Goal: Task Accomplishment & Management: Use online tool/utility

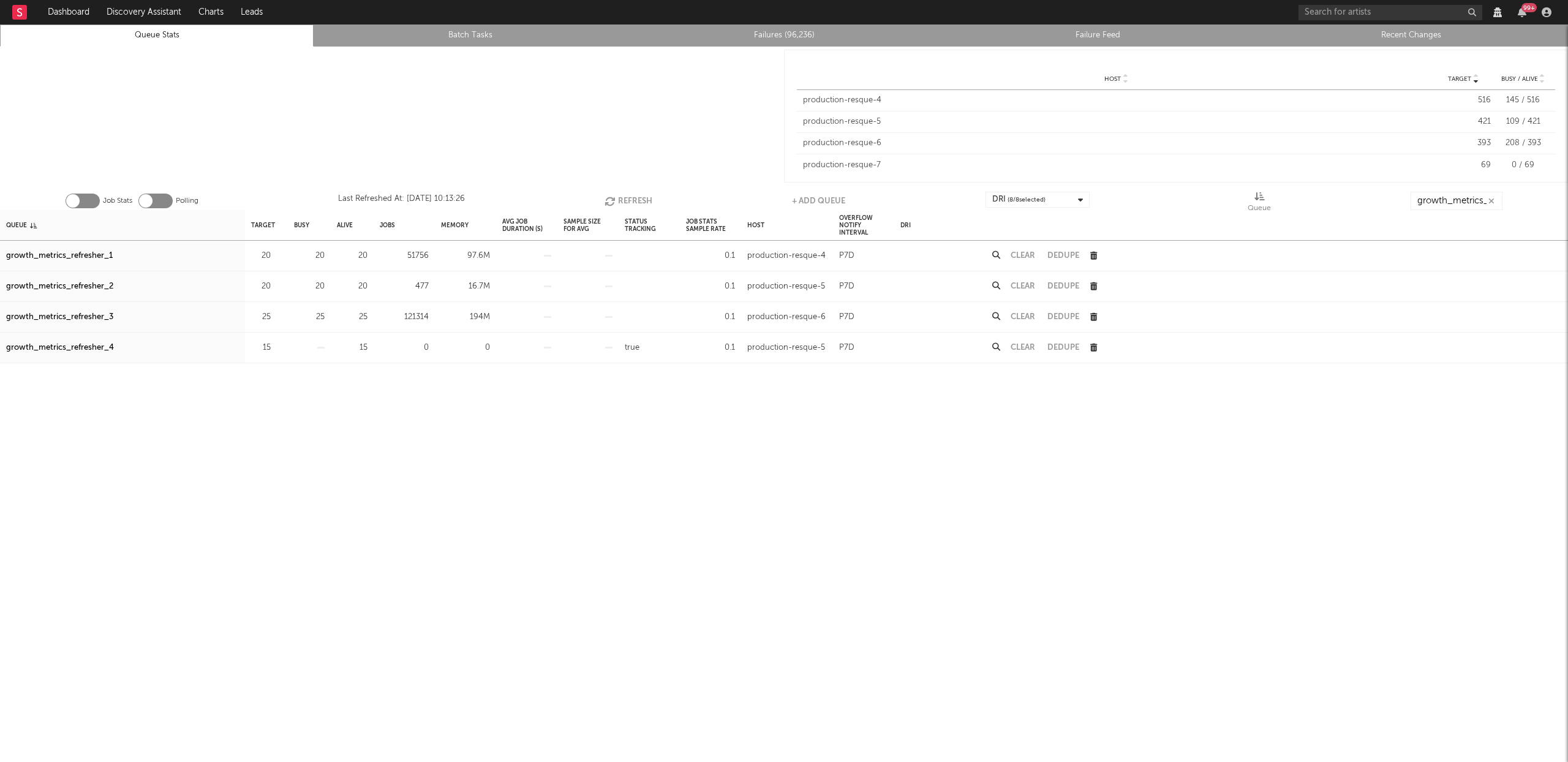
click at [624, 198] on button "Refresh" at bounding box center [628, 201] width 48 height 18
click at [87, 256] on div "growth_metrics_refresher_1" at bounding box center [59, 256] width 106 height 14
click at [82, 286] on div "growth_metrics_refresher_2" at bounding box center [59, 287] width 107 height 14
click at [81, 318] on div "growth_metrics_refresher_3" at bounding box center [59, 317] width 107 height 14
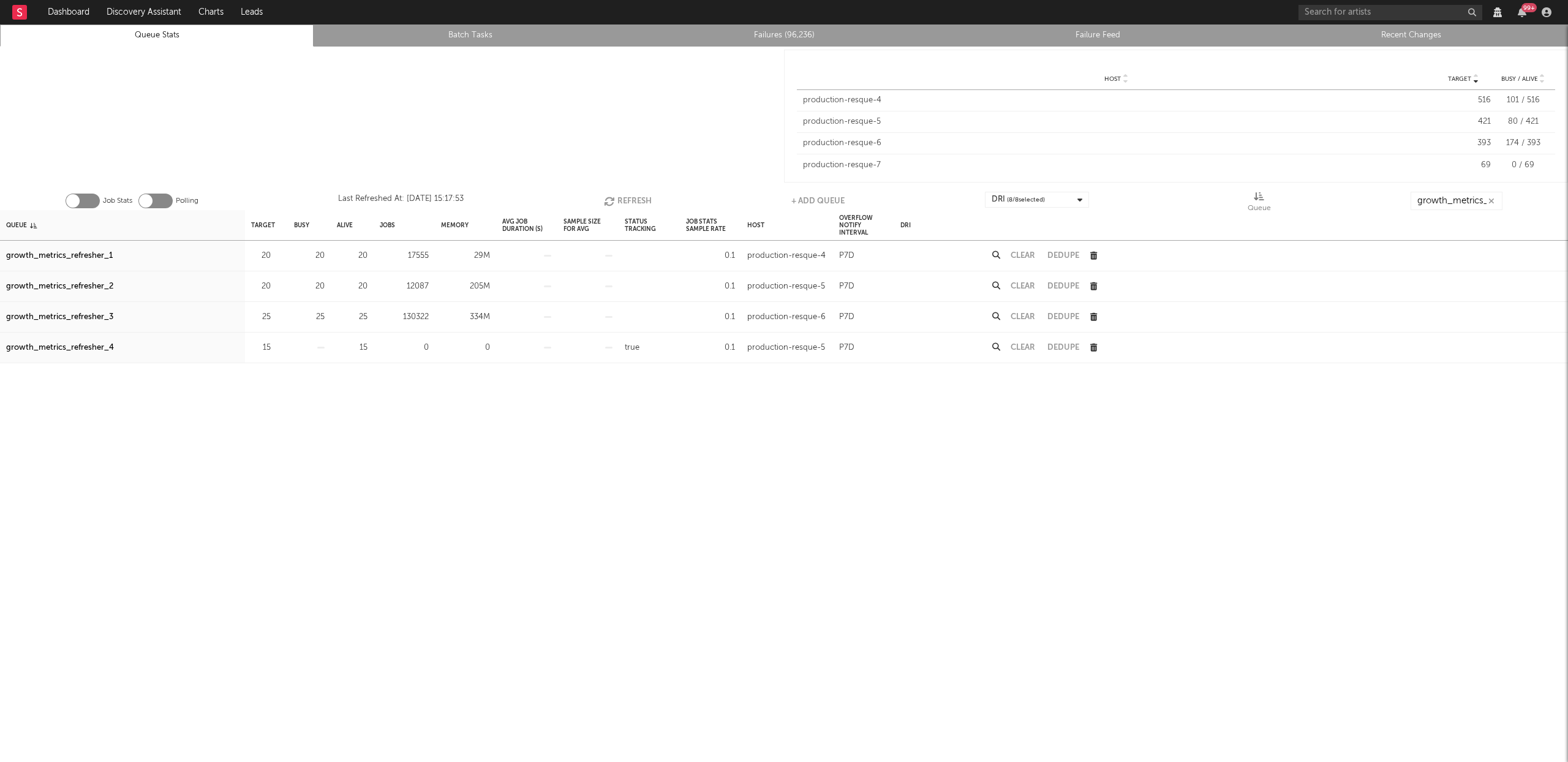
click at [642, 198] on button "Refresh" at bounding box center [627, 201] width 48 height 18
click at [198, 37] on link "Queue Stats" at bounding box center [156, 35] width 300 height 14
click at [631, 201] on button "Refresh" at bounding box center [629, 201] width 48 height 18
click at [634, 197] on button "Refresh" at bounding box center [628, 201] width 48 height 18
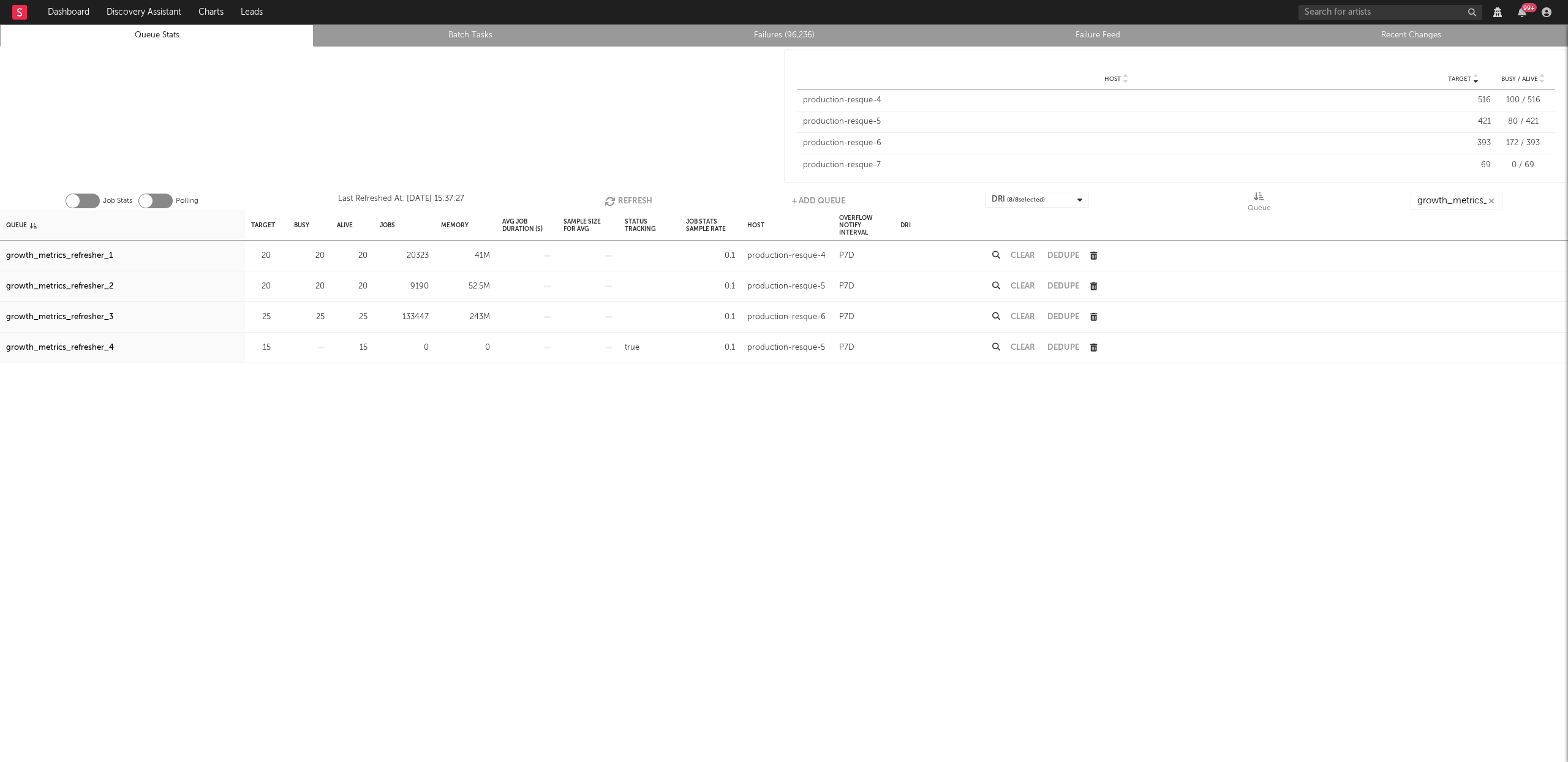
click at [634, 197] on button "Refresh" at bounding box center [628, 201] width 48 height 18
click at [634, 197] on button "Refresh" at bounding box center [627, 201] width 48 height 18
click at [646, 199] on button "Refresh" at bounding box center [628, 201] width 48 height 18
click at [646, 199] on button "Refresh" at bounding box center [629, 201] width 48 height 18
click at [1026, 255] on button "Clear" at bounding box center [1023, 256] width 24 height 8
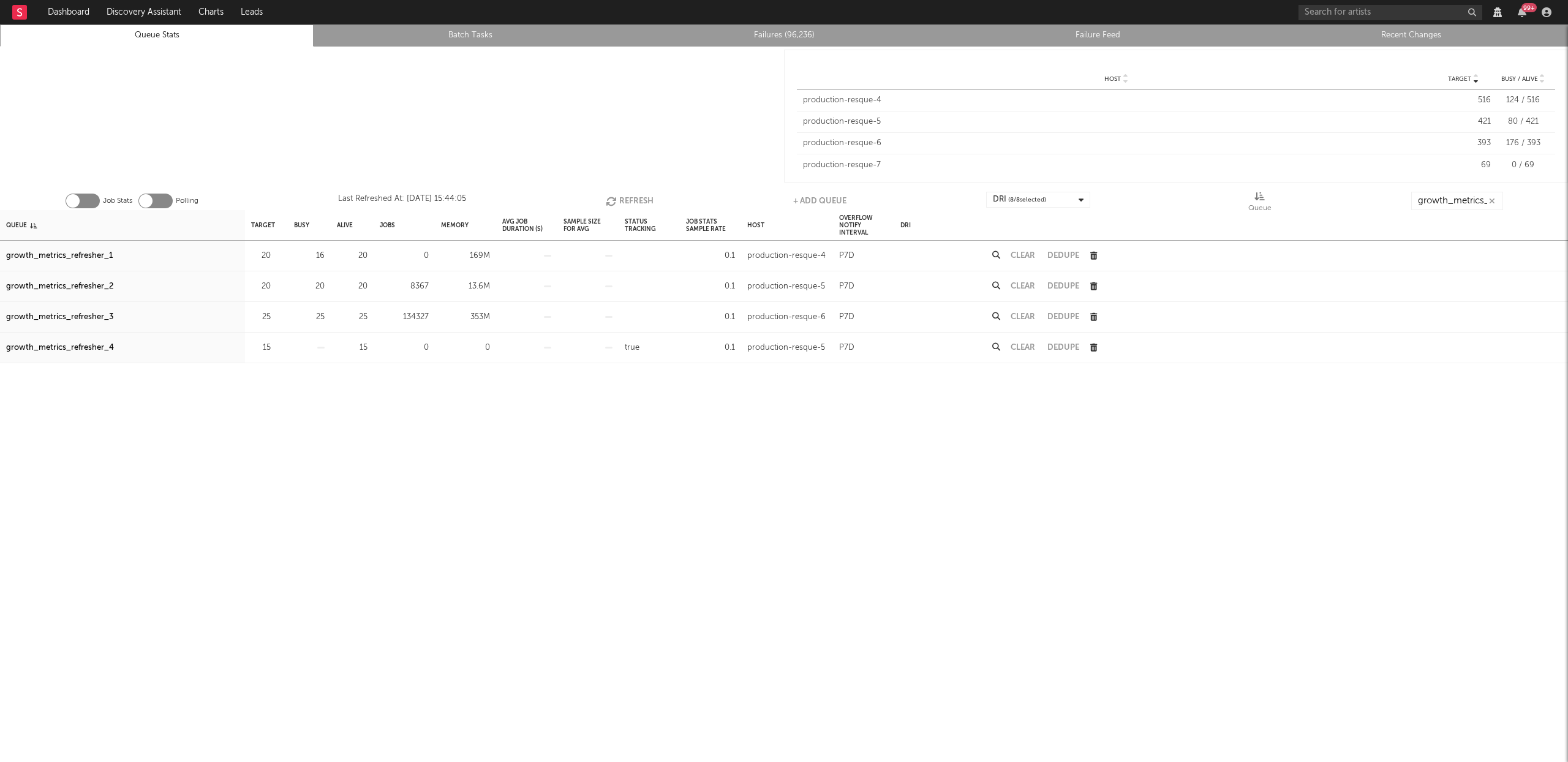
click at [1022, 287] on button "Clear" at bounding box center [1023, 286] width 24 height 8
click at [624, 196] on button "Refresh" at bounding box center [628, 201] width 48 height 18
click at [625, 196] on button "Refresh" at bounding box center [629, 201] width 48 height 18
click at [641, 200] on button "Refresh" at bounding box center [629, 201] width 48 height 18
click at [637, 202] on button "Refresh" at bounding box center [629, 201] width 48 height 18
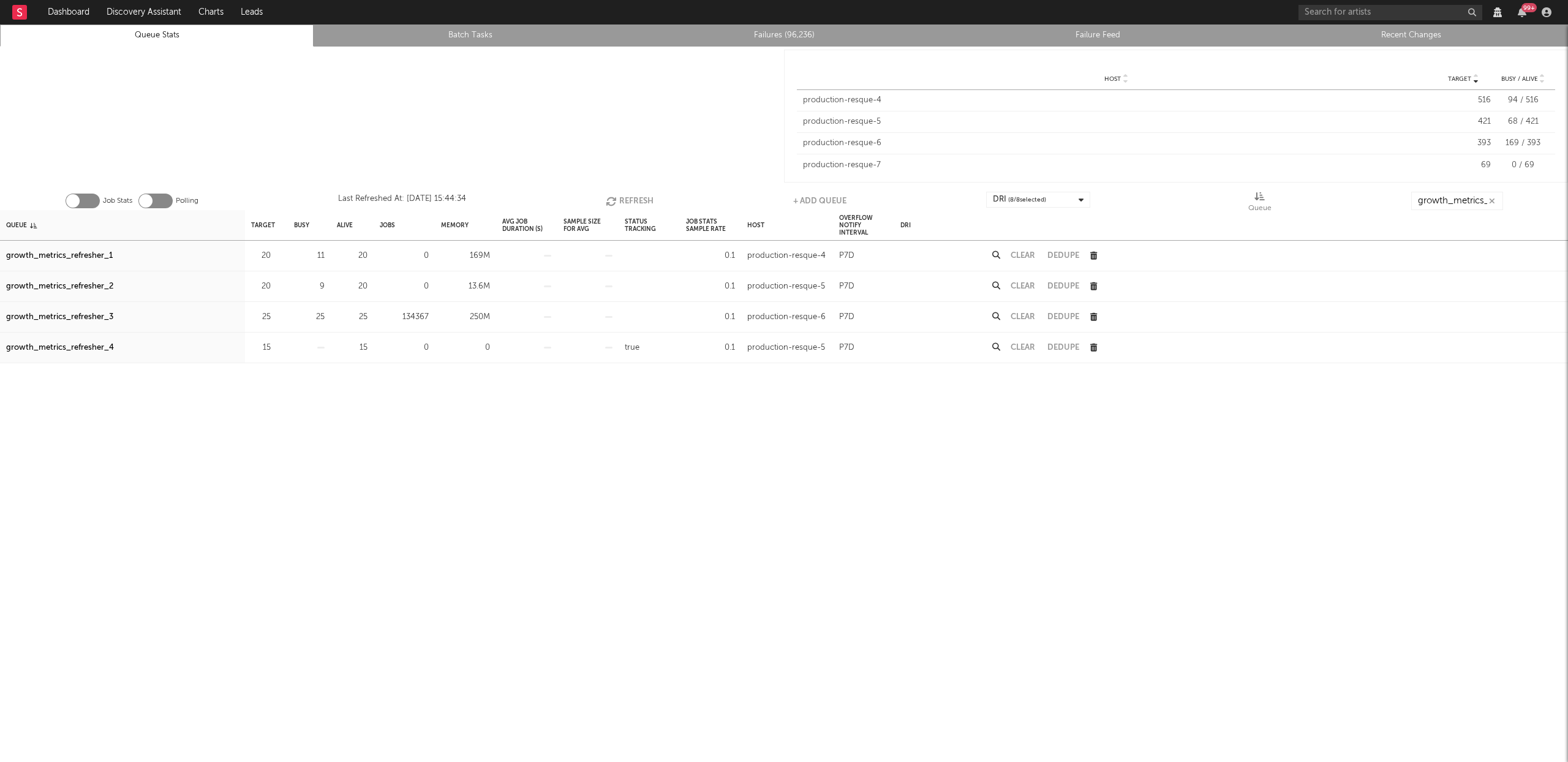
click at [635, 202] on button "Refresh" at bounding box center [629, 201] width 48 height 18
click at [635, 202] on button "Refresh" at bounding box center [629, 201] width 48 height 18
click at [635, 201] on button "Refresh" at bounding box center [629, 201] width 48 height 18
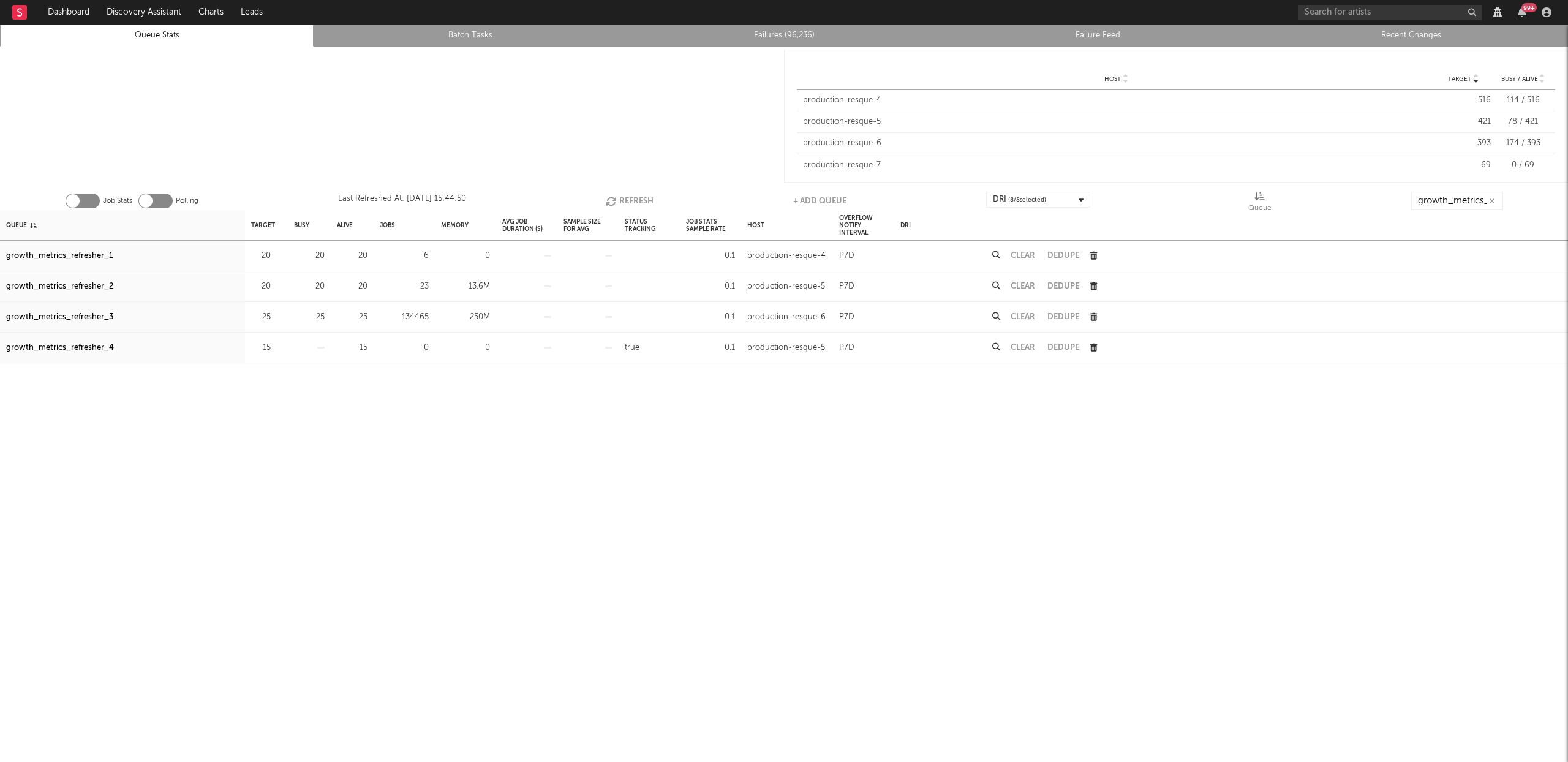
click at [635, 201] on button "Refresh" at bounding box center [629, 201] width 48 height 18
click at [635, 200] on button "Refresh" at bounding box center [629, 201] width 48 height 18
click at [635, 199] on button "Refresh" at bounding box center [629, 201] width 48 height 18
click at [635, 199] on button "Refresh" at bounding box center [629, 201] width 48 height 18
click at [635, 196] on button "Refresh" at bounding box center [629, 201] width 48 height 18
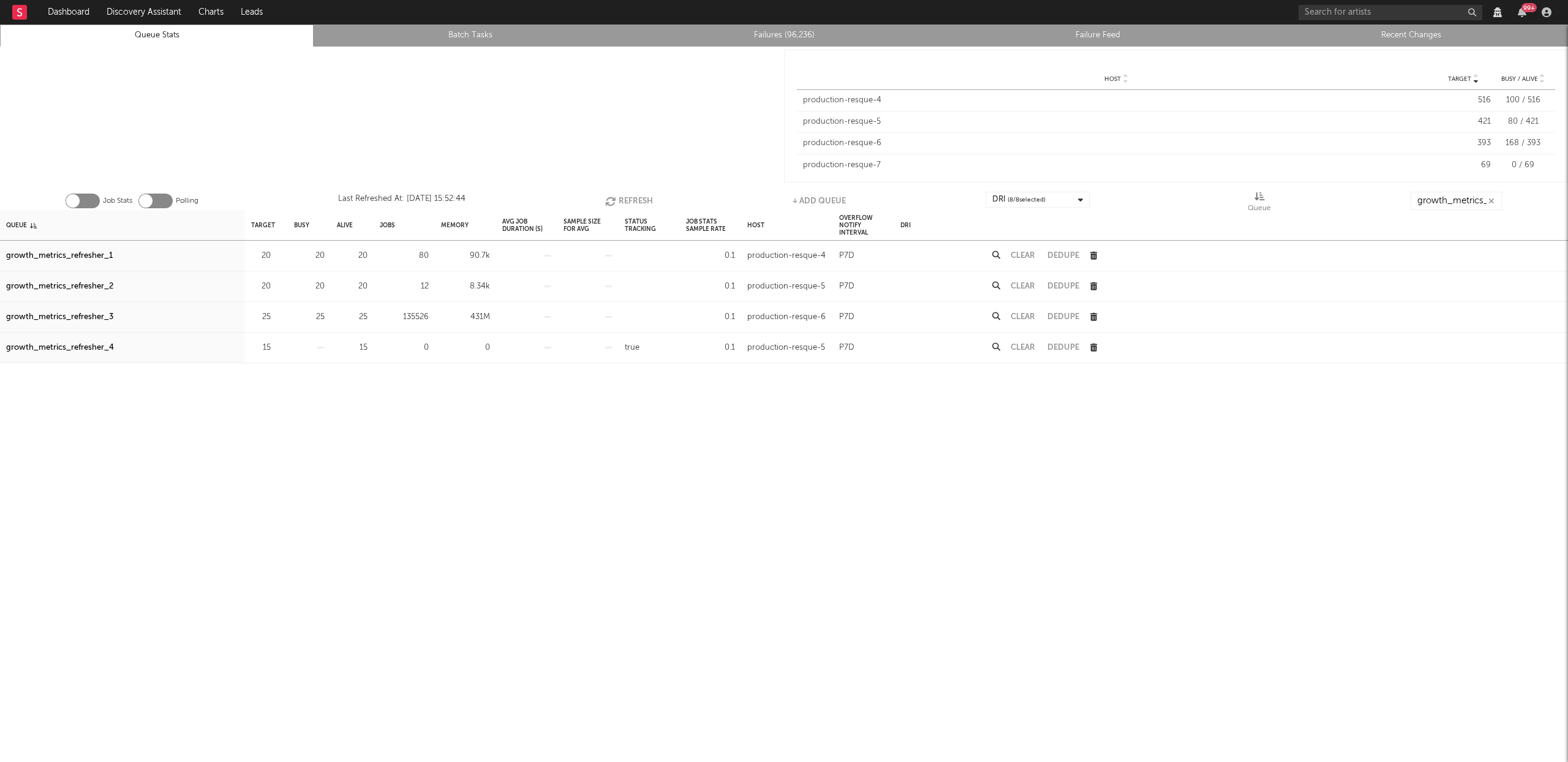
click at [632, 197] on button "Refresh" at bounding box center [629, 201] width 48 height 18
click at [96, 315] on div "growth_metrics_refresher_3" at bounding box center [59, 317] width 107 height 14
click at [619, 197] on button "Refresh" at bounding box center [629, 201] width 48 height 18
click at [608, 196] on icon "button" at bounding box center [611, 201] width 14 height 11
click at [620, 195] on button "Refresh" at bounding box center [628, 201] width 48 height 18
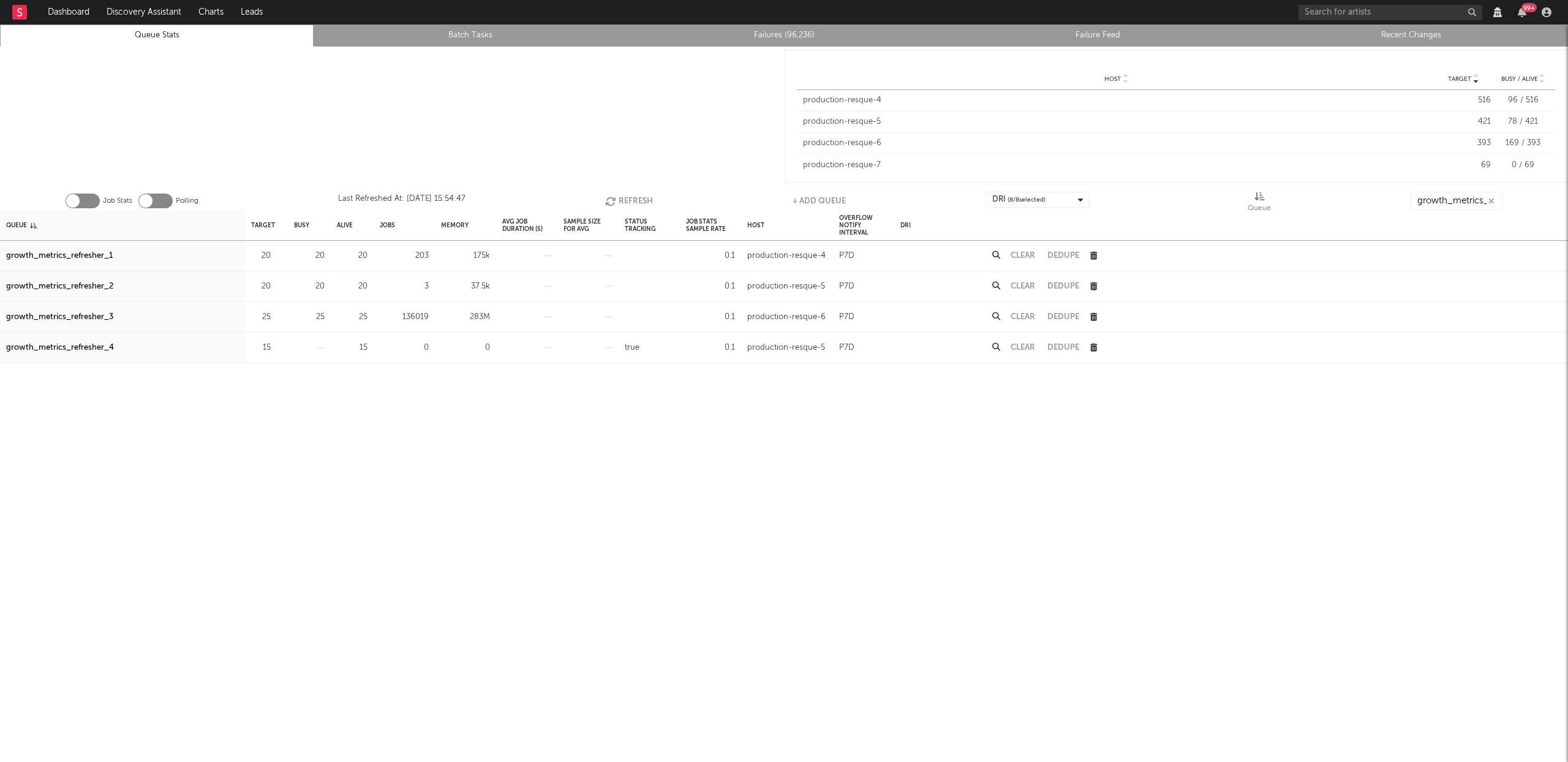
click at [612, 195] on button "Refresh" at bounding box center [629, 201] width 48 height 18
click at [612, 196] on icon "button" at bounding box center [611, 201] width 14 height 11
click at [630, 200] on button "Refresh" at bounding box center [629, 201] width 48 height 18
click at [628, 200] on button "Refresh" at bounding box center [629, 201] width 48 height 18
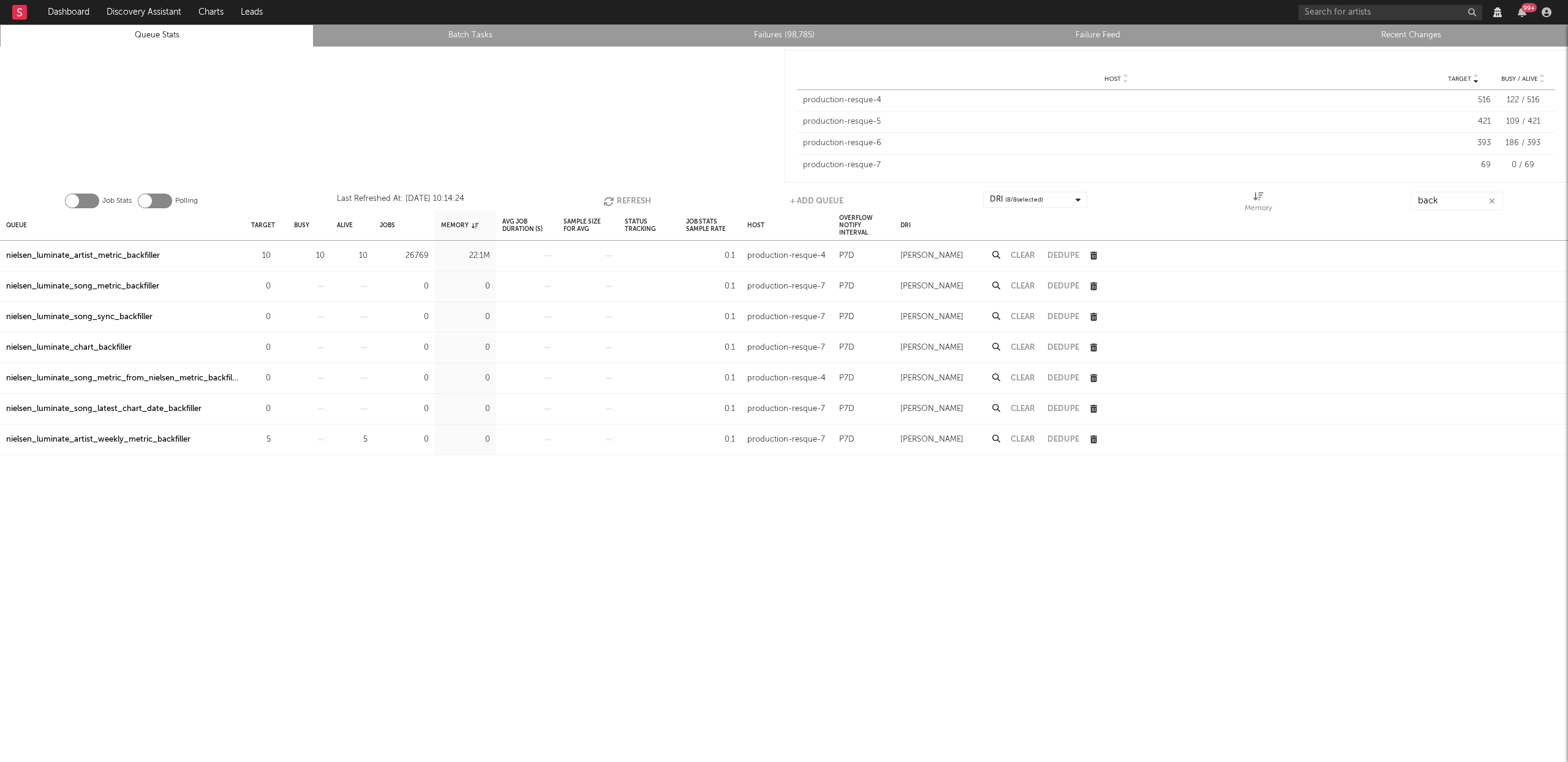
click at [616, 194] on button "Refresh" at bounding box center [627, 201] width 48 height 18
click at [623, 196] on button "Refresh" at bounding box center [627, 201] width 48 height 18
click at [614, 197] on icon "button" at bounding box center [609, 201] width 14 height 11
click at [637, 196] on button "Refresh" at bounding box center [627, 201] width 48 height 18
click at [625, 198] on button "Refresh" at bounding box center [627, 201] width 48 height 18
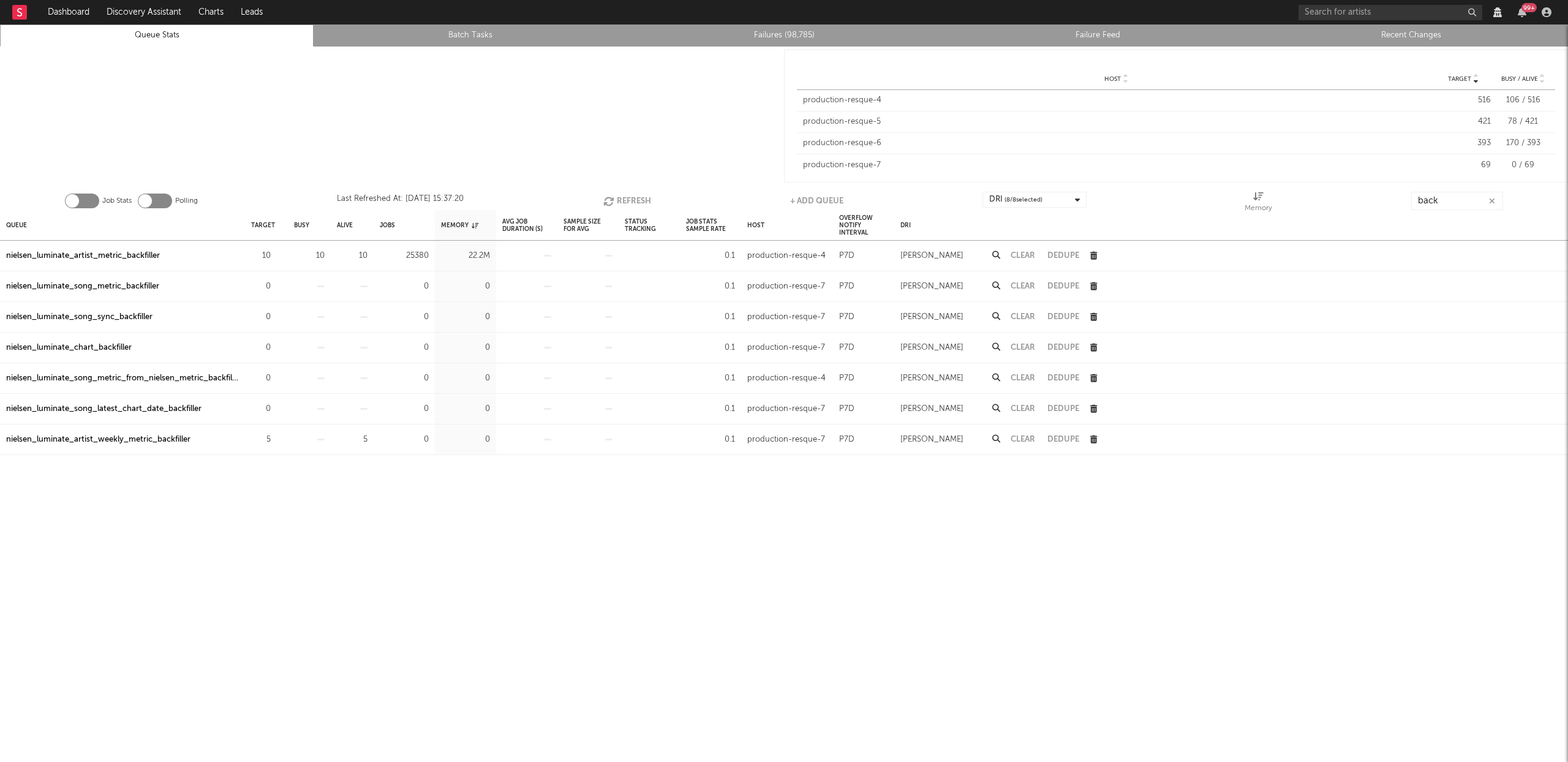
click at [637, 197] on button "Refresh" at bounding box center [627, 201] width 48 height 18
click at [635, 197] on button "Refresh" at bounding box center [627, 201] width 48 height 18
click at [626, 200] on button "Refresh" at bounding box center [625, 201] width 48 height 18
click at [639, 201] on button "Refresh" at bounding box center [627, 201] width 48 height 18
click at [627, 195] on button "Refresh" at bounding box center [627, 201] width 48 height 18
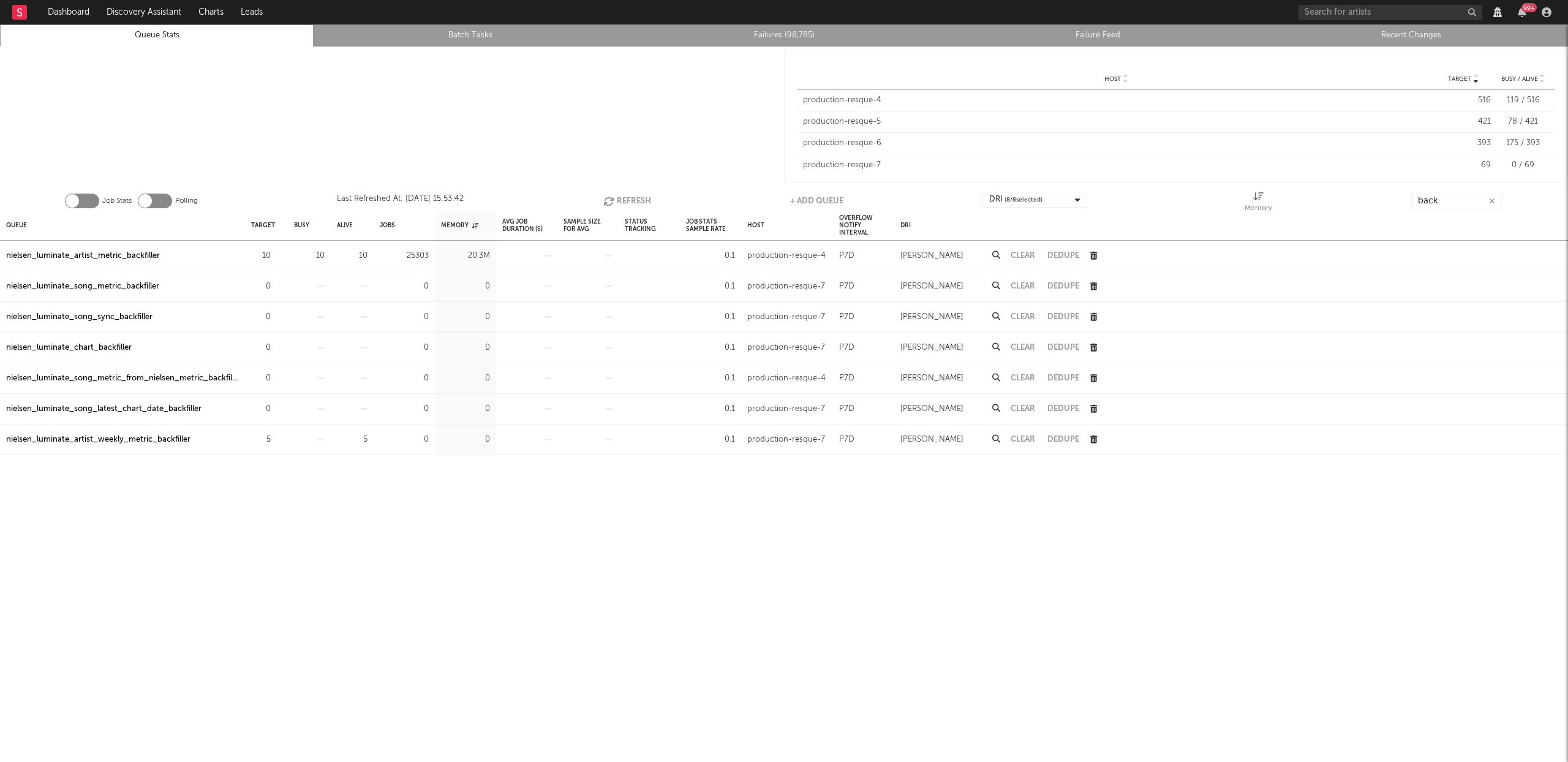
click at [622, 198] on button "Refresh" at bounding box center [627, 201] width 48 height 18
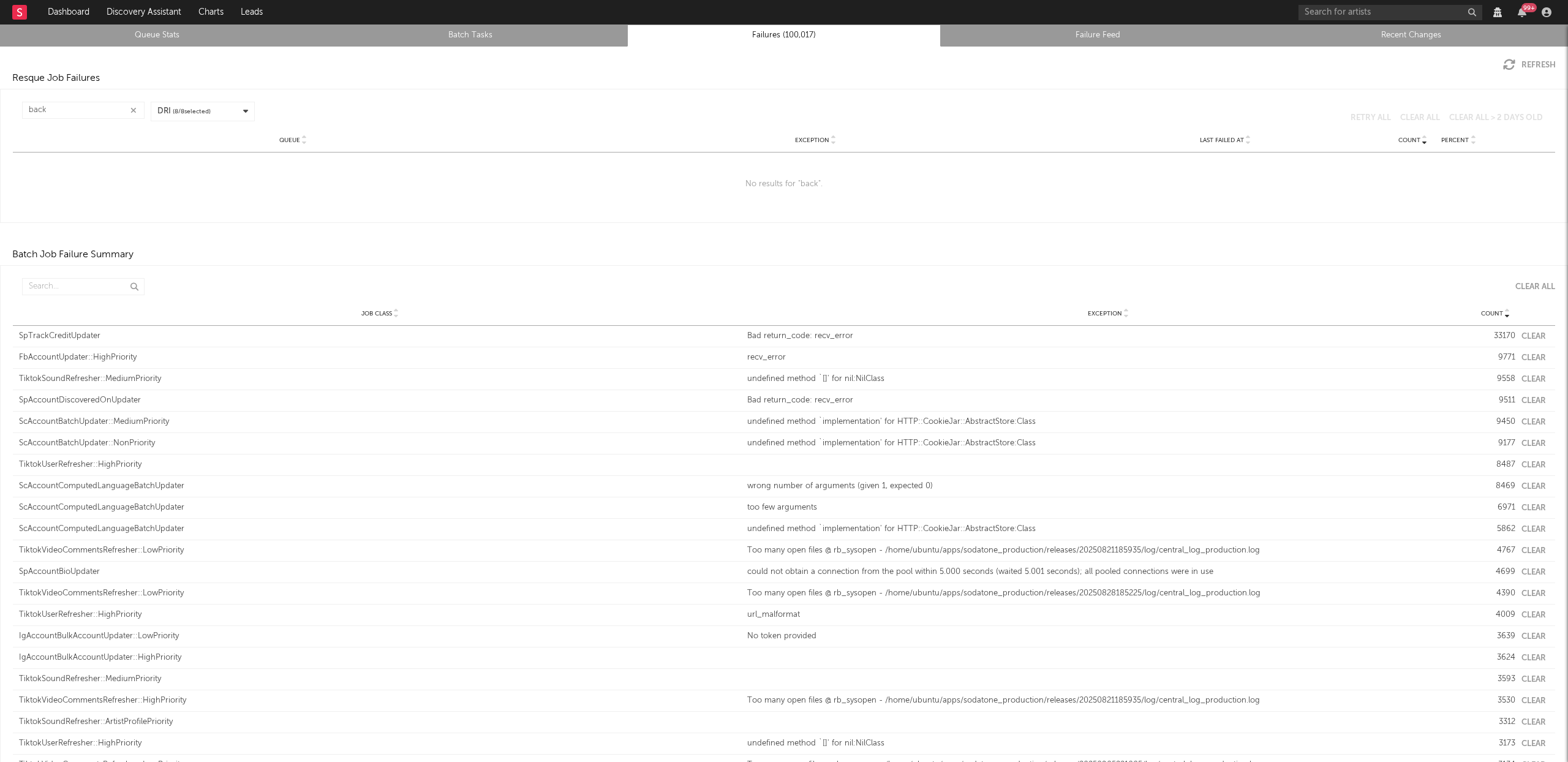
click at [131, 111] on icon "button" at bounding box center [133, 110] width 6 height 8
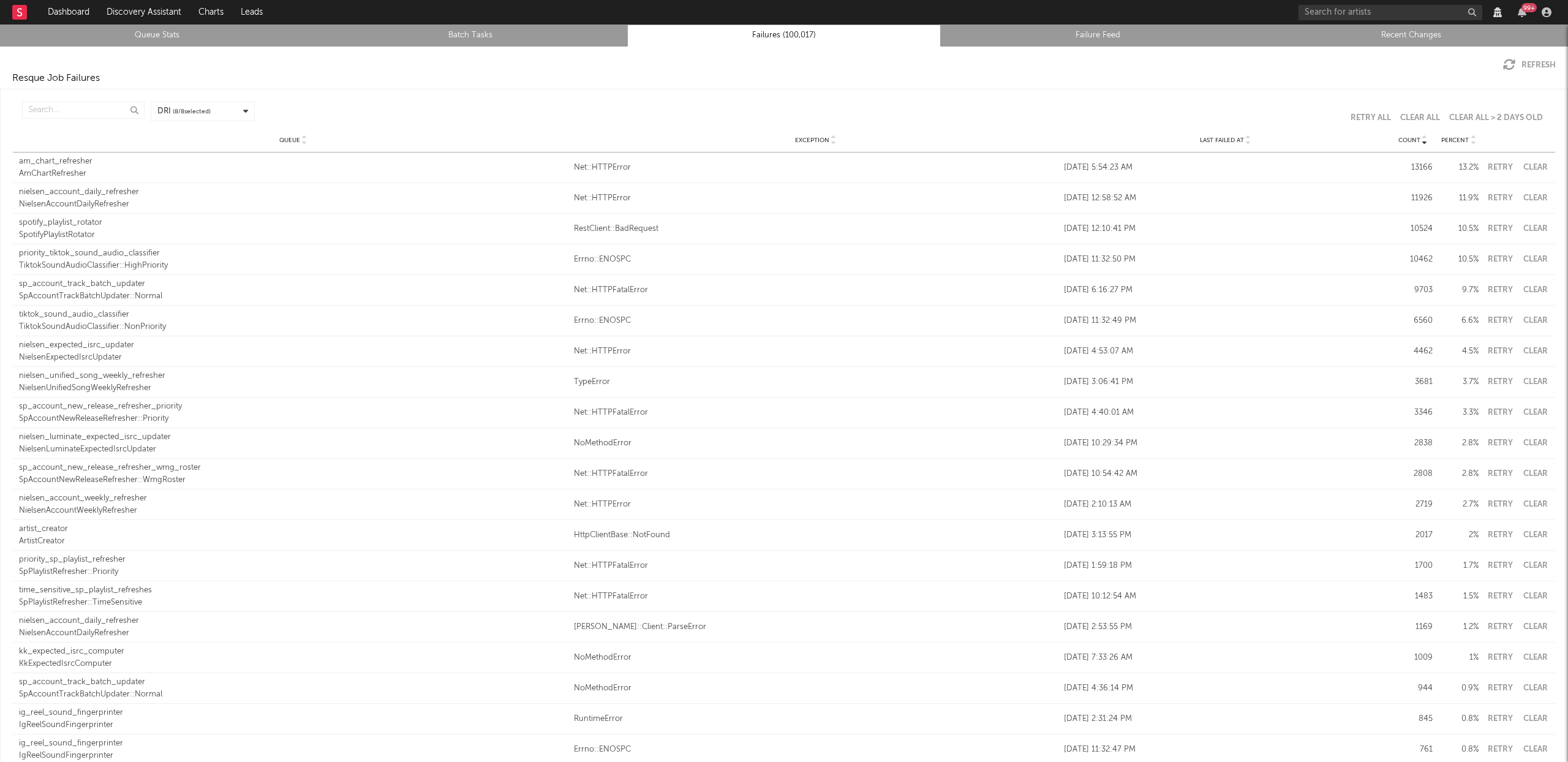
click at [1245, 142] on icon at bounding box center [1248, 142] width 6 height 5
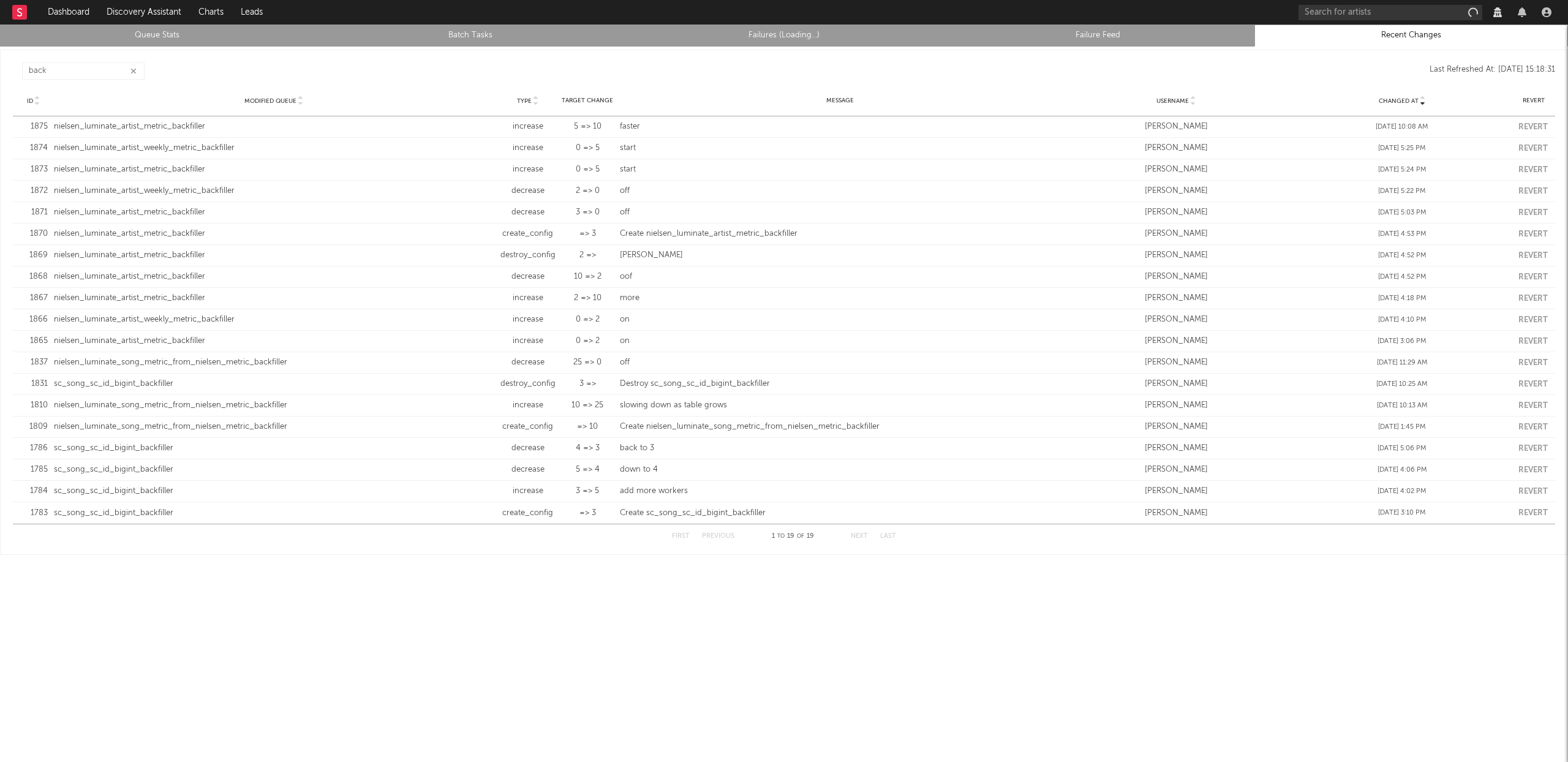
click at [136, 70] on icon "button" at bounding box center [133, 72] width 6 height 8
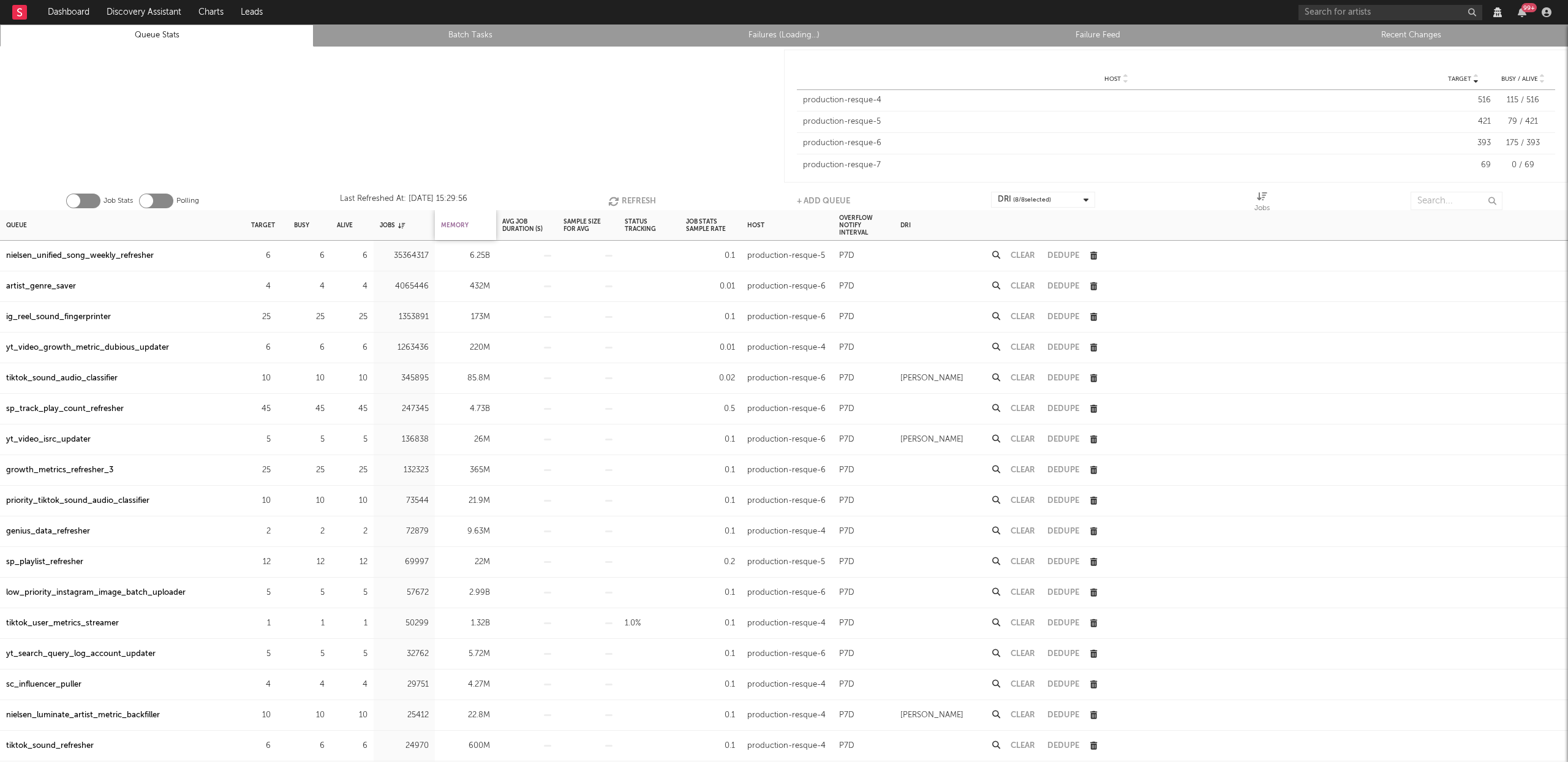
click at [457, 229] on div "Memory" at bounding box center [455, 225] width 28 height 26
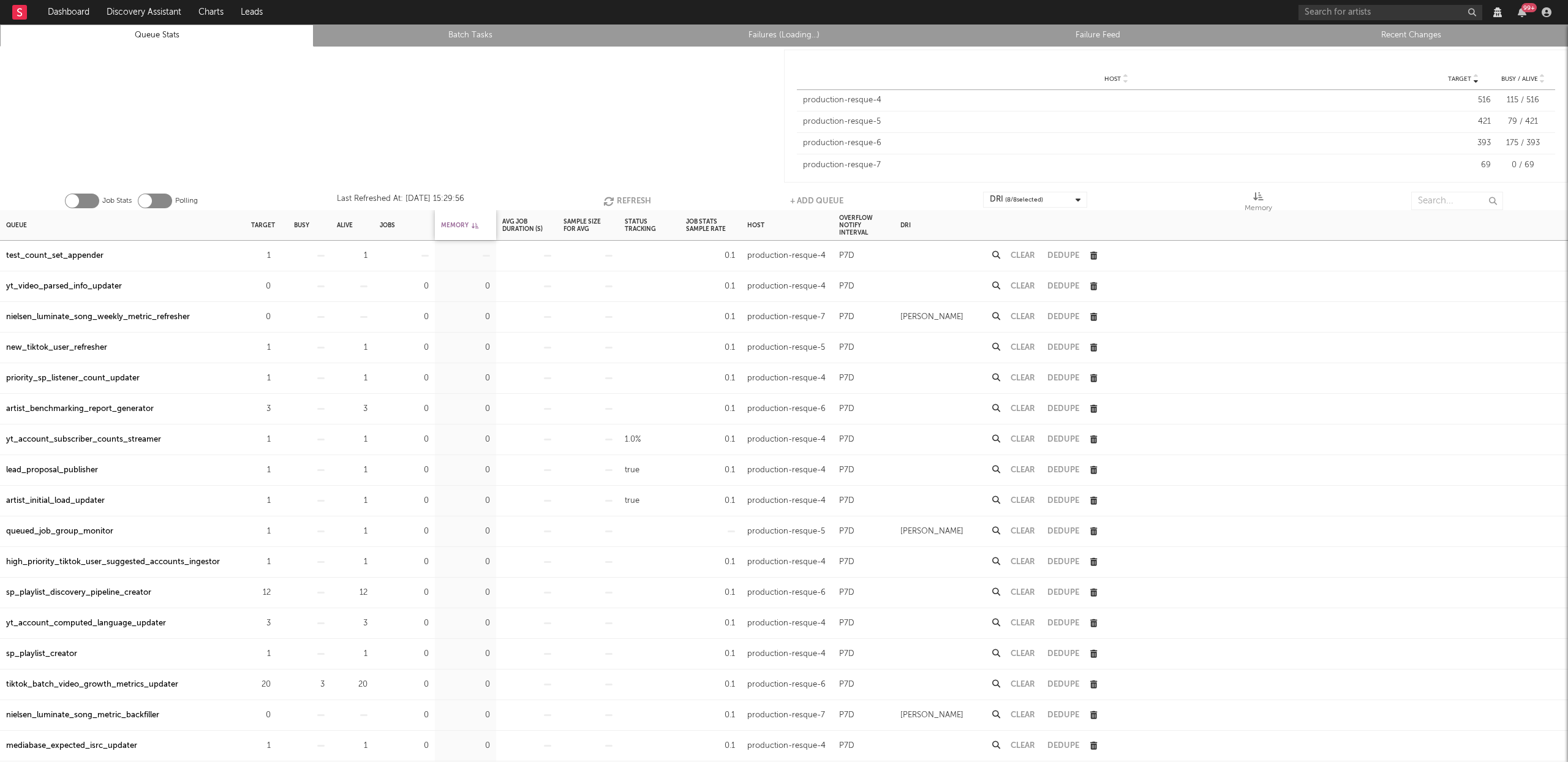
click at [457, 229] on div "Memory" at bounding box center [459, 225] width 37 height 26
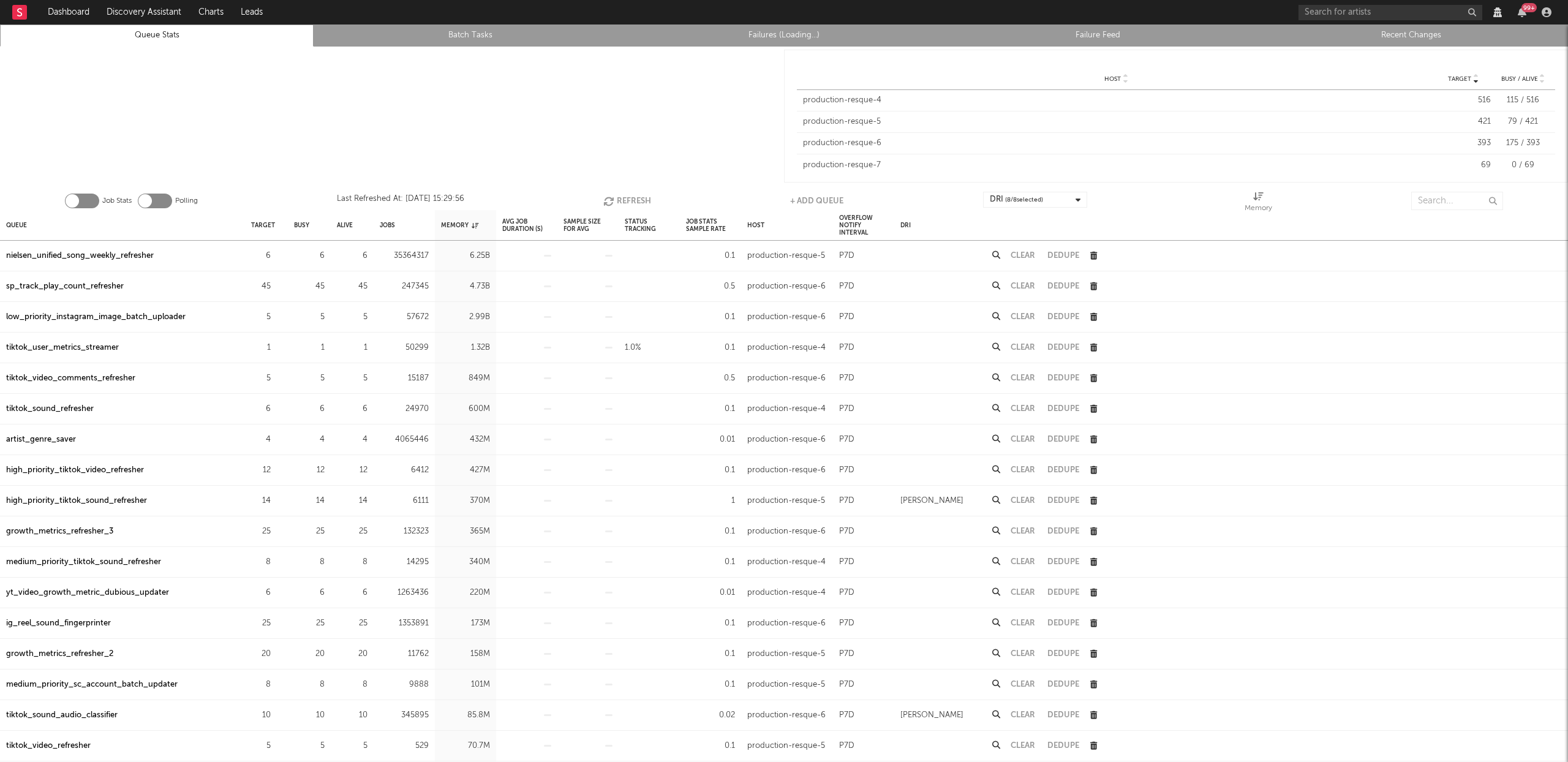
click at [108, 289] on div "sp_track_play_count_refresher" at bounding box center [64, 287] width 117 height 14
click at [147, 310] on div "low_priority_instagram_image_batch_uploader" at bounding box center [95, 317] width 179 height 14
click at [640, 199] on button "Refresh" at bounding box center [627, 201] width 48 height 18
click at [646, 200] on button "Refresh" at bounding box center [627, 201] width 48 height 18
click at [995, 316] on icon at bounding box center [996, 316] width 8 height 8
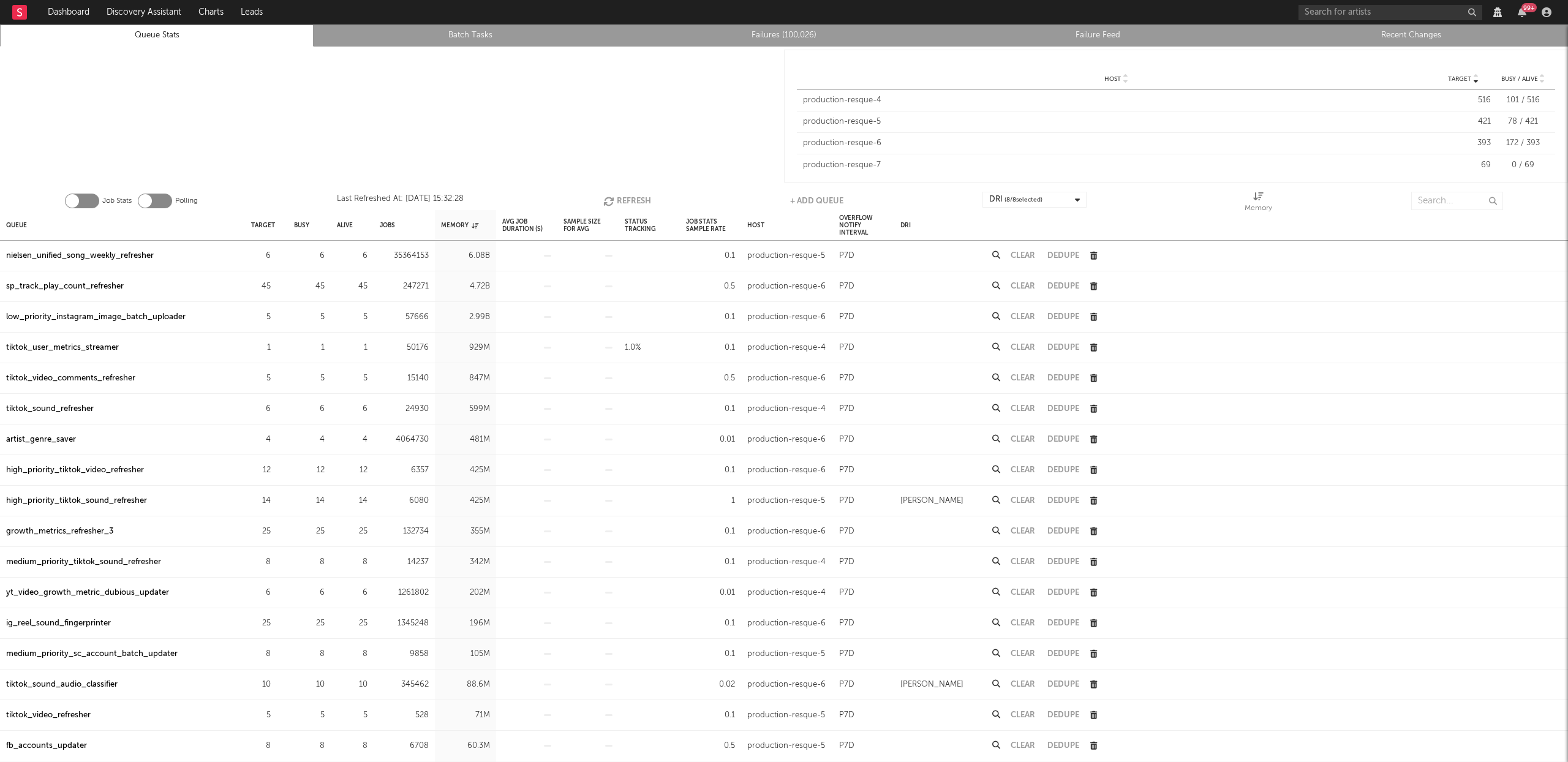
click at [1021, 316] on button "Clear" at bounding box center [1023, 317] width 24 height 8
click at [618, 199] on button "Refresh" at bounding box center [627, 201] width 48 height 18
click at [629, 200] on button "Refresh" at bounding box center [627, 201] width 48 height 18
click at [629, 200] on button "Refresh" at bounding box center [627, 201] width 48 height 18
click at [620, 193] on button "Refresh" at bounding box center [626, 201] width 48 height 18
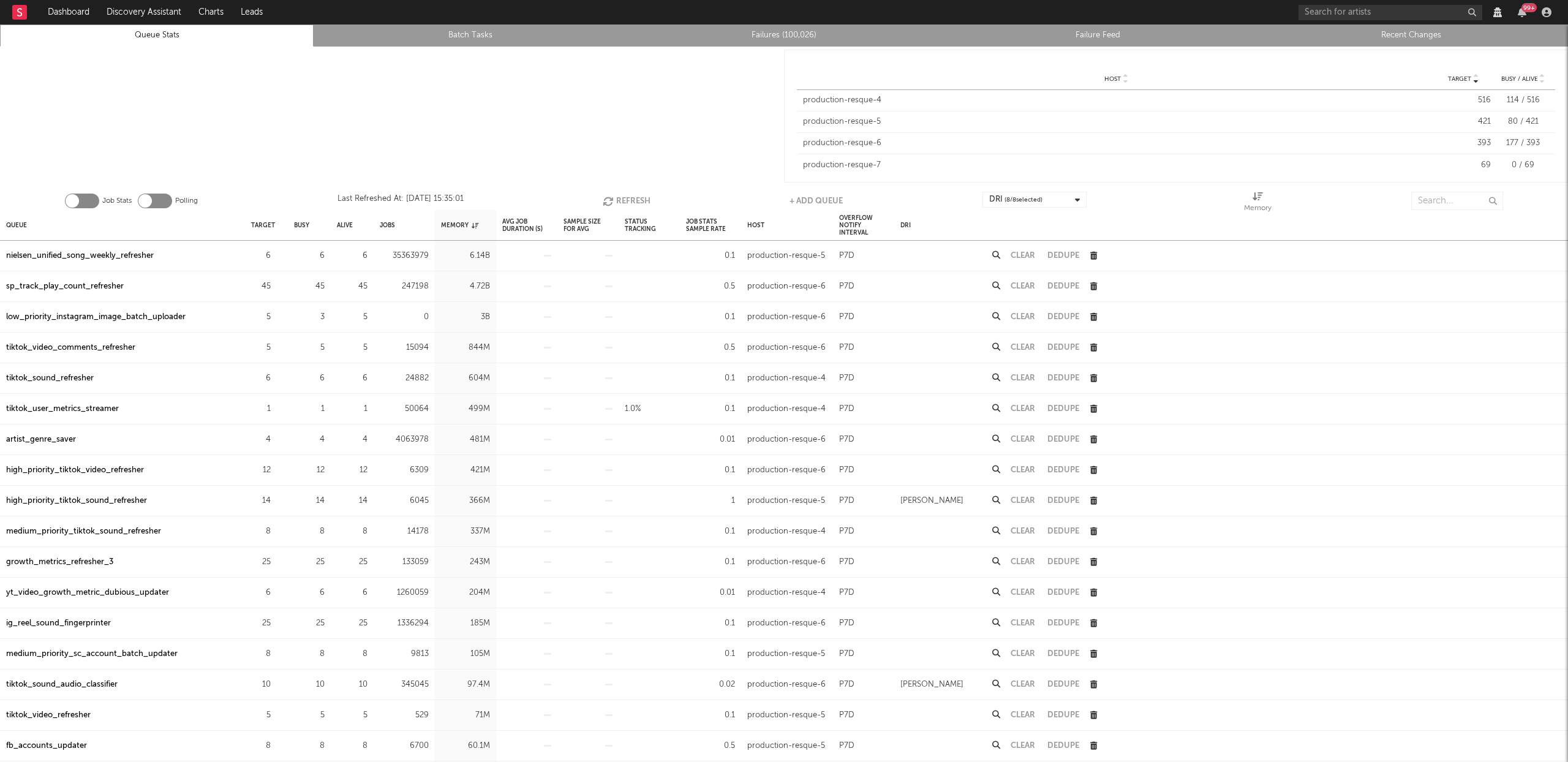
click at [620, 194] on button "Refresh" at bounding box center [626, 201] width 48 height 18
click at [620, 194] on button "Refresh" at bounding box center [627, 201] width 48 height 18
click at [115, 314] on div "low_priority_instagram_image_batch_uploader" at bounding box center [95, 317] width 179 height 14
click at [627, 204] on button "Refresh" at bounding box center [627, 201] width 48 height 18
click at [624, 201] on button "Refresh" at bounding box center [627, 201] width 48 height 18
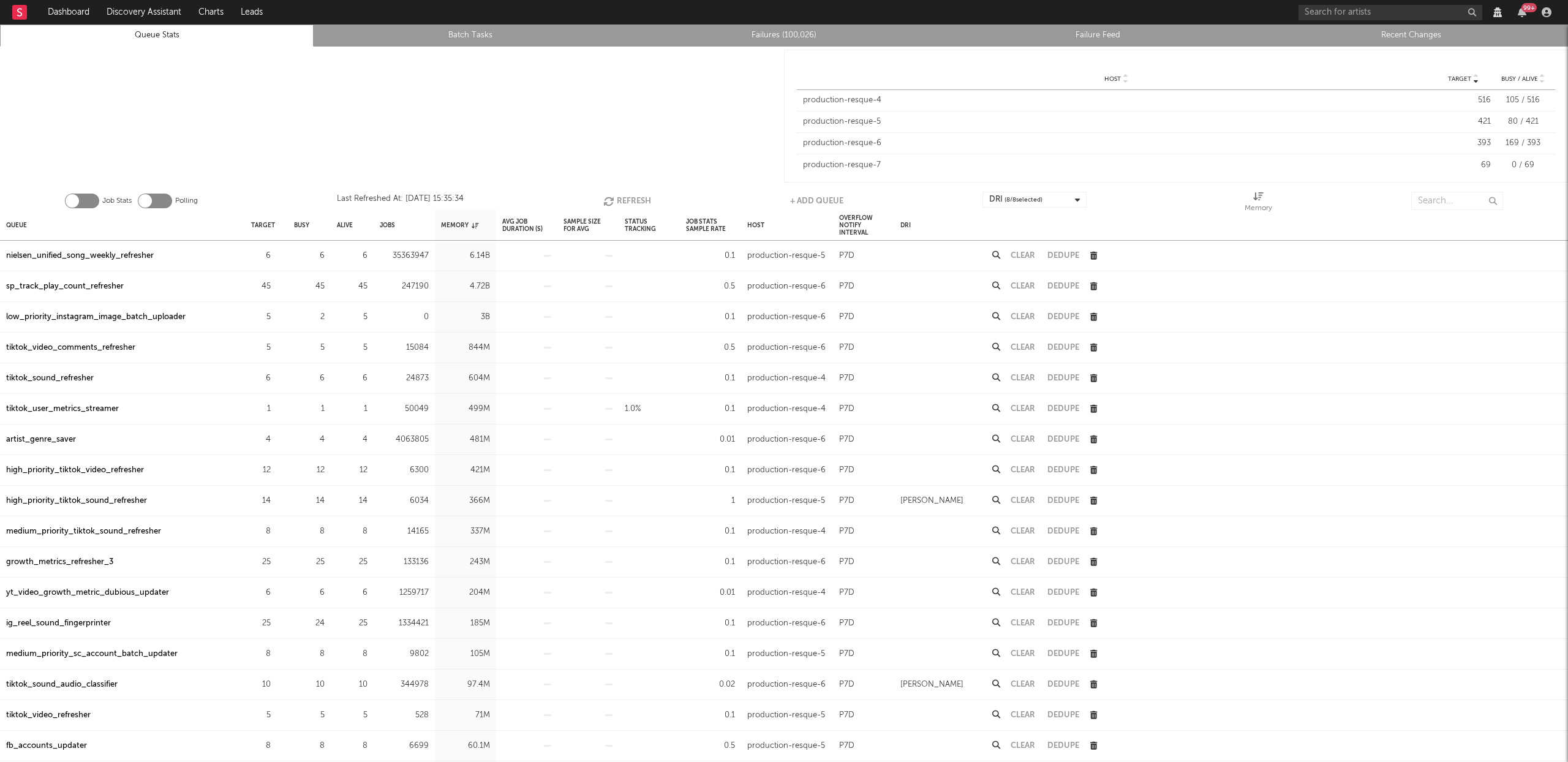
click at [623, 202] on button "Refresh" at bounding box center [627, 201] width 48 height 18
click at [626, 197] on button "Refresh" at bounding box center [627, 201] width 48 height 18
click at [626, 197] on button "Refresh" at bounding box center [625, 201] width 48 height 18
click at [617, 199] on button "Refresh" at bounding box center [626, 201] width 48 height 18
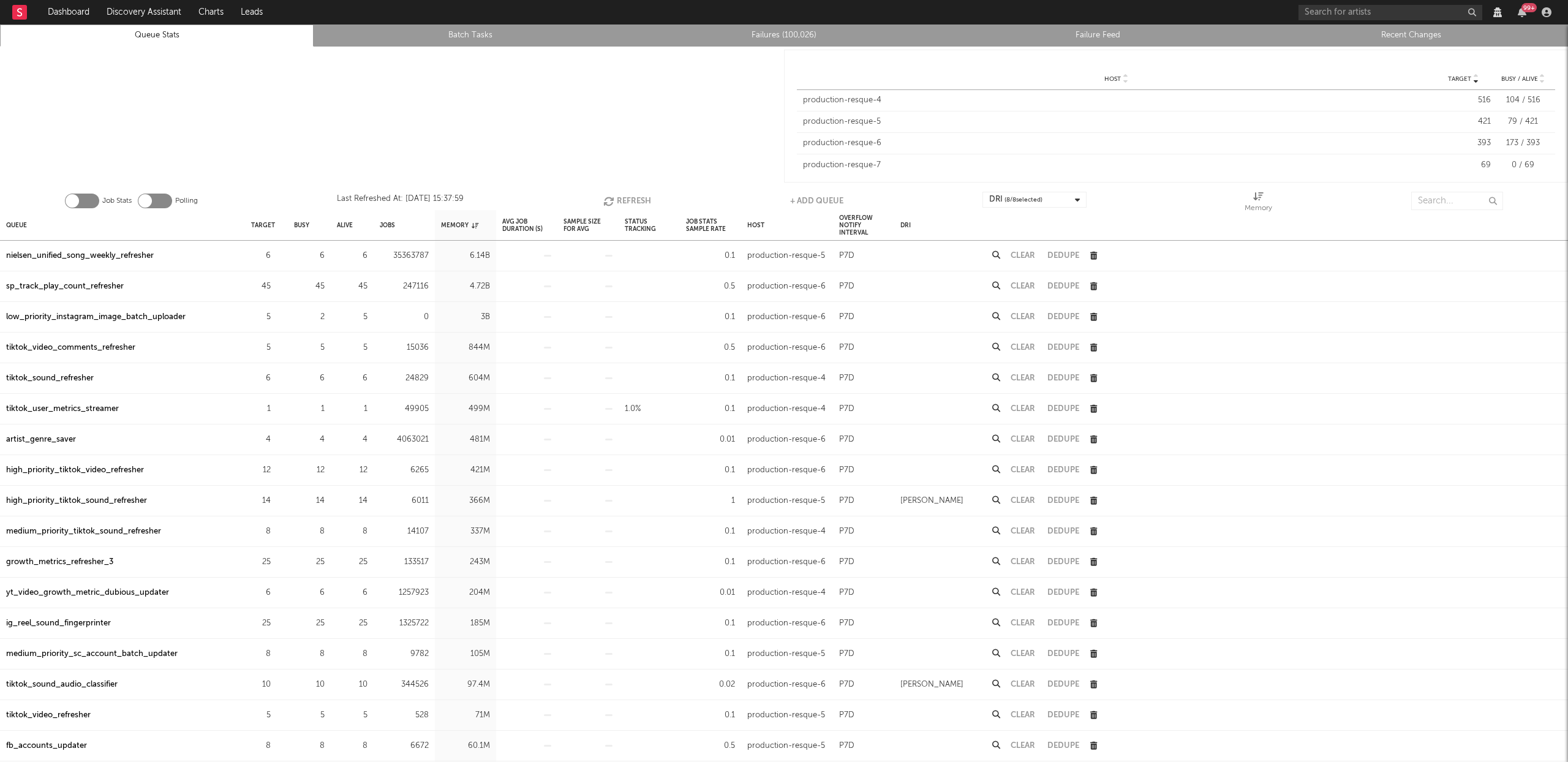
click at [617, 198] on button "Refresh" at bounding box center [627, 201] width 48 height 18
click at [623, 194] on button "Refresh" at bounding box center [627, 201] width 48 height 18
click at [1447, 200] on input "text" at bounding box center [1457, 201] width 92 height 18
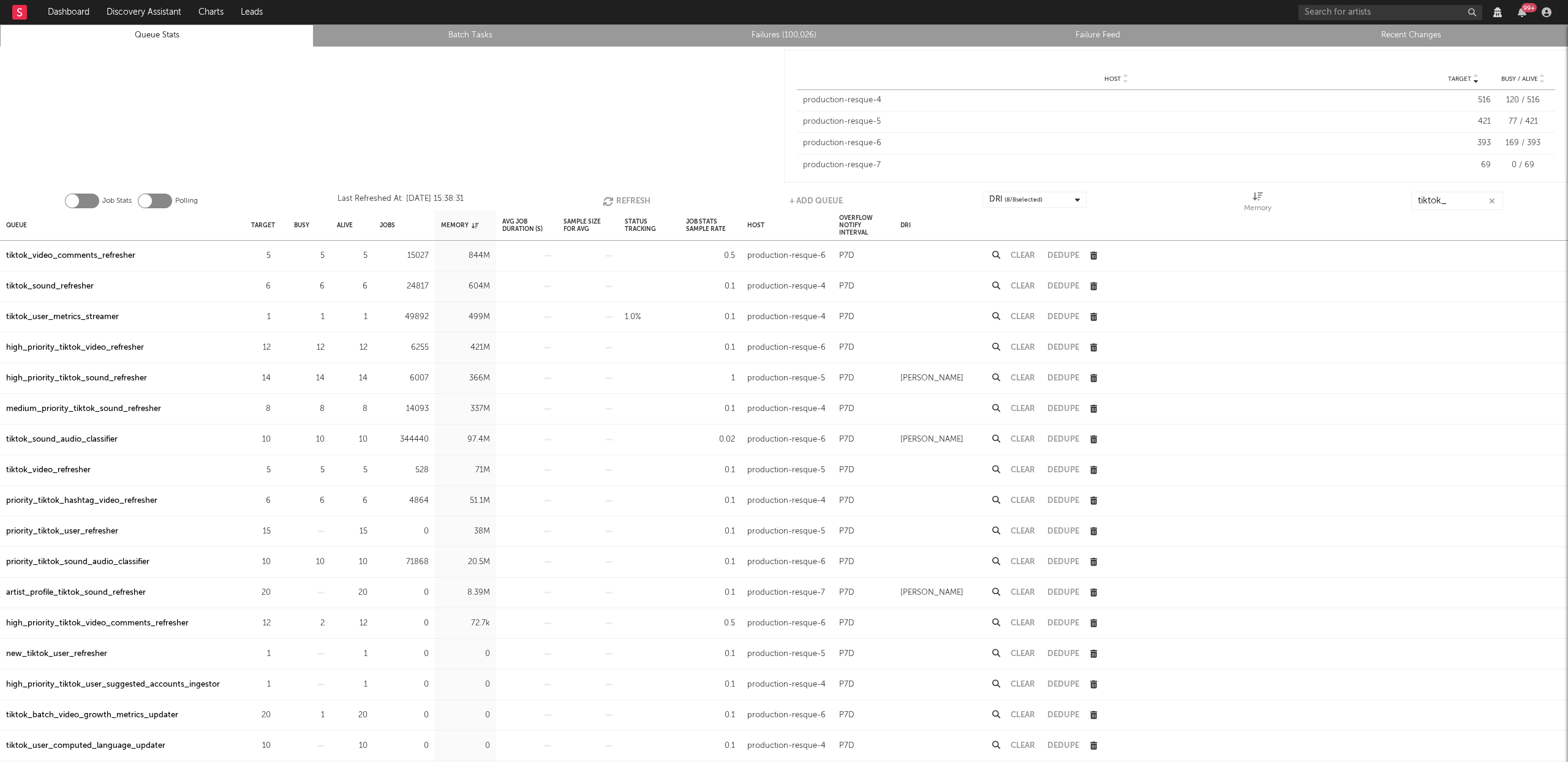
click at [83, 343] on div "high_priority_tiktok_video_refresher" at bounding box center [75, 348] width 138 height 14
click at [97, 373] on div "high_priority_tiktok_sound_refresher" at bounding box center [76, 379] width 141 height 14
click at [91, 314] on div "tiktok_user_metrics_streamer" at bounding box center [62, 317] width 113 height 14
click at [638, 196] on button "Refresh" at bounding box center [626, 201] width 48 height 18
click at [638, 196] on button "Refresh" at bounding box center [627, 201] width 48 height 18
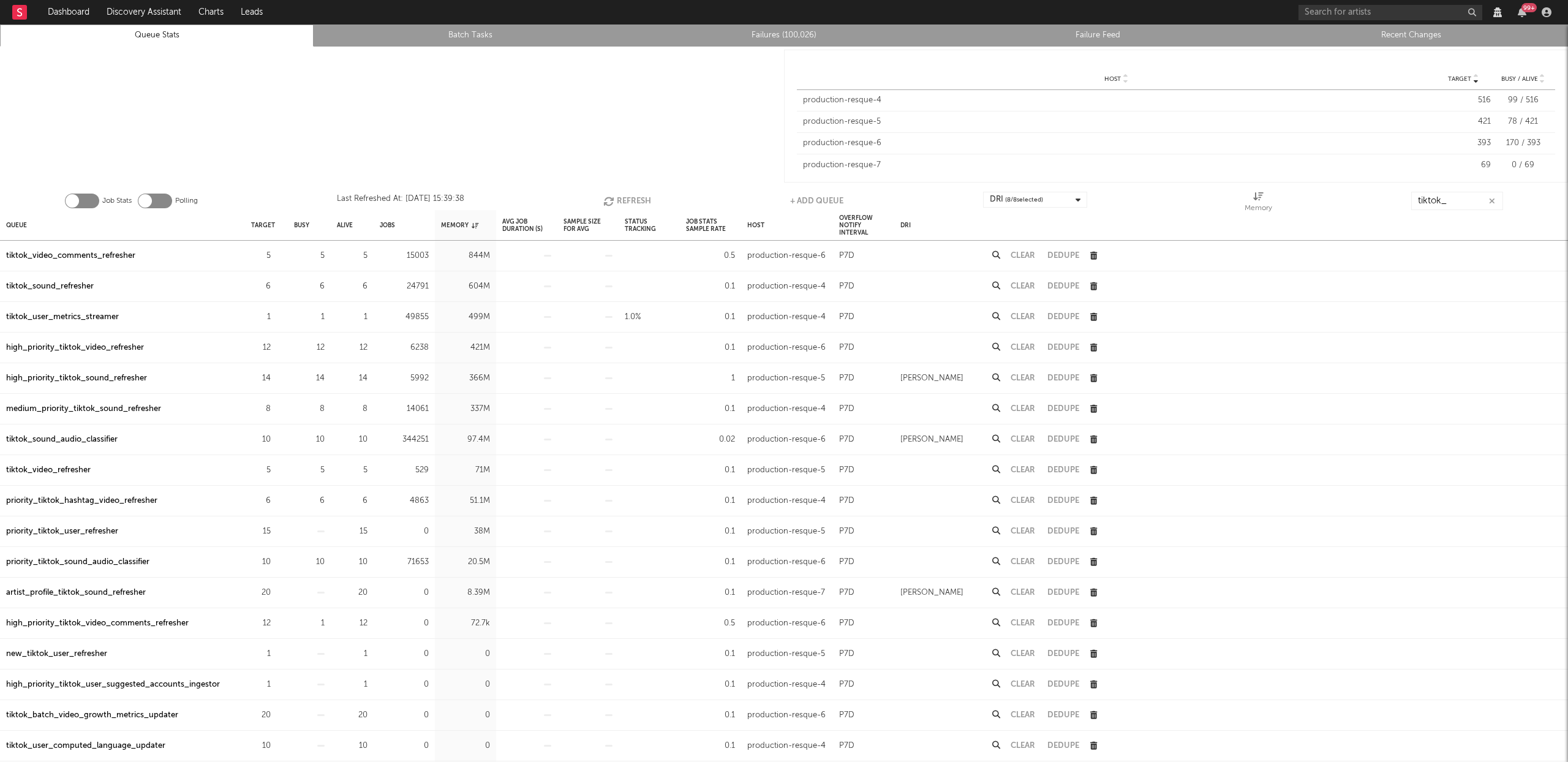
click at [638, 196] on button "Refresh" at bounding box center [627, 201] width 48 height 18
click at [638, 196] on button "Refresh" at bounding box center [627, 201] width 48 height 18
click at [93, 252] on div "tiktok_video_comments_refresher" at bounding box center [70, 256] width 129 height 14
click at [76, 282] on div "tiktok_sound_refresher" at bounding box center [49, 287] width 87 height 14
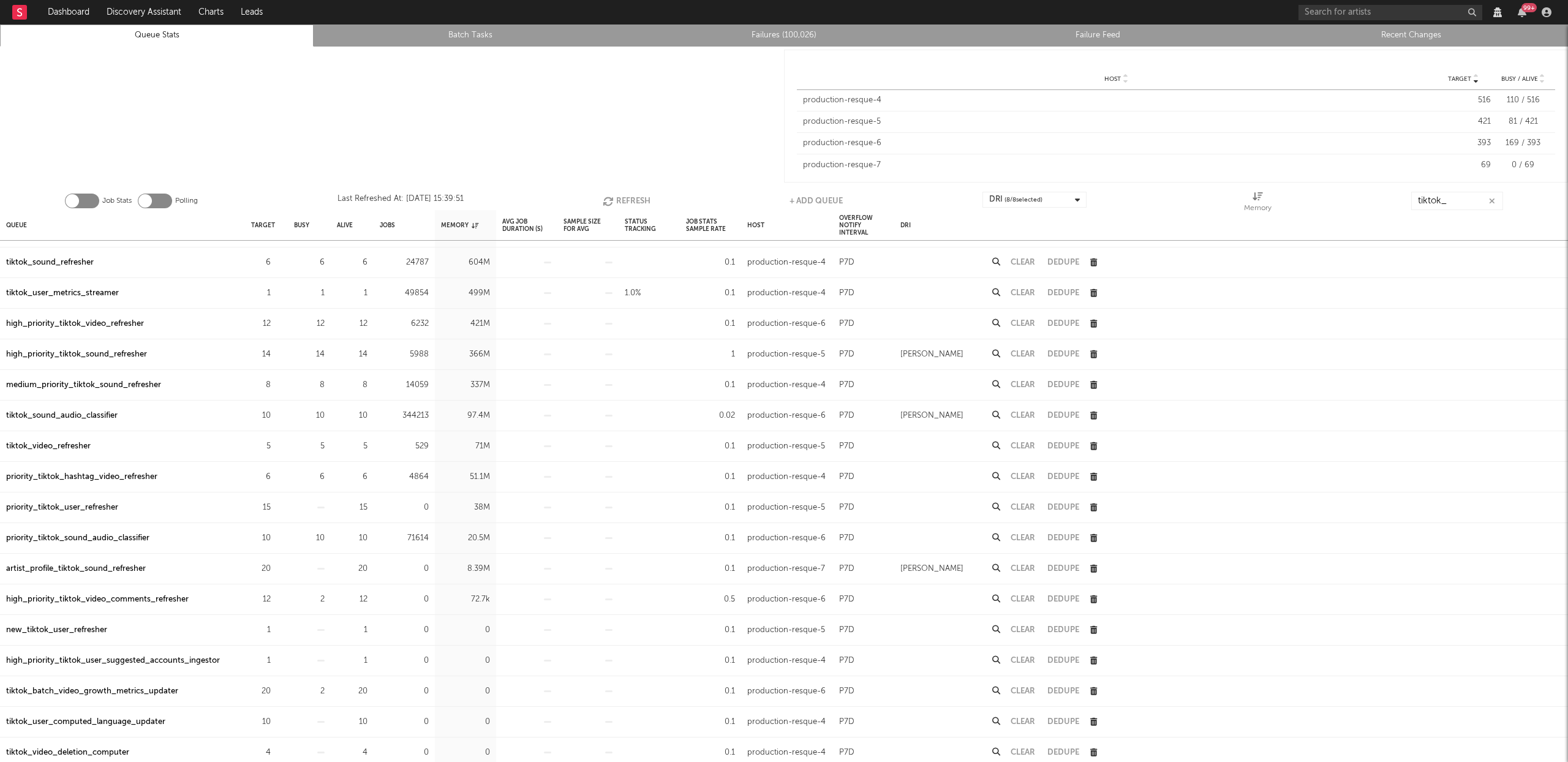
click at [73, 388] on div "medium_priority_tiktok_sound_refresher" at bounding box center [83, 385] width 155 height 14
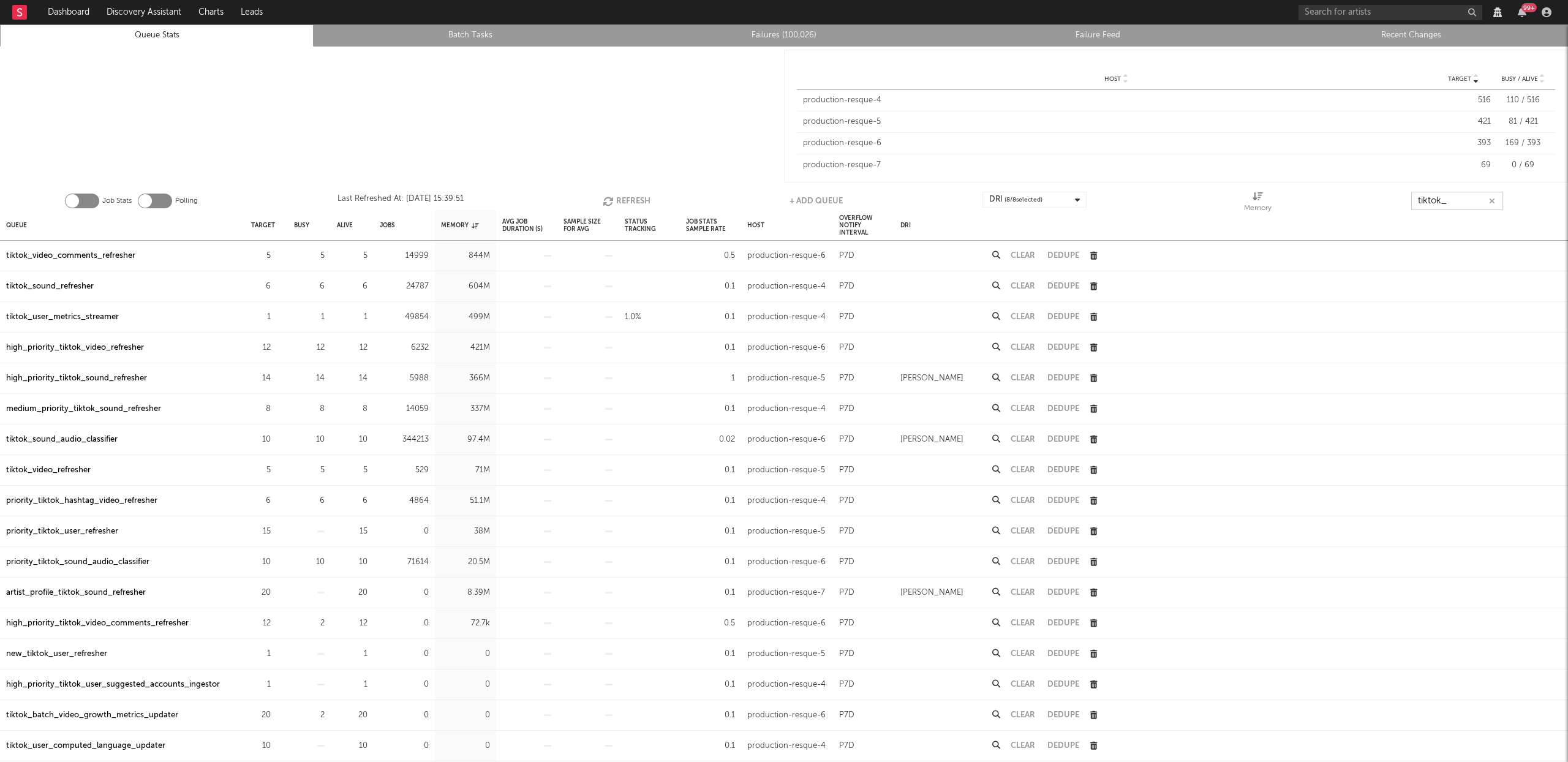
click at [1445, 206] on input "tiktok_" at bounding box center [1457, 201] width 92 height 18
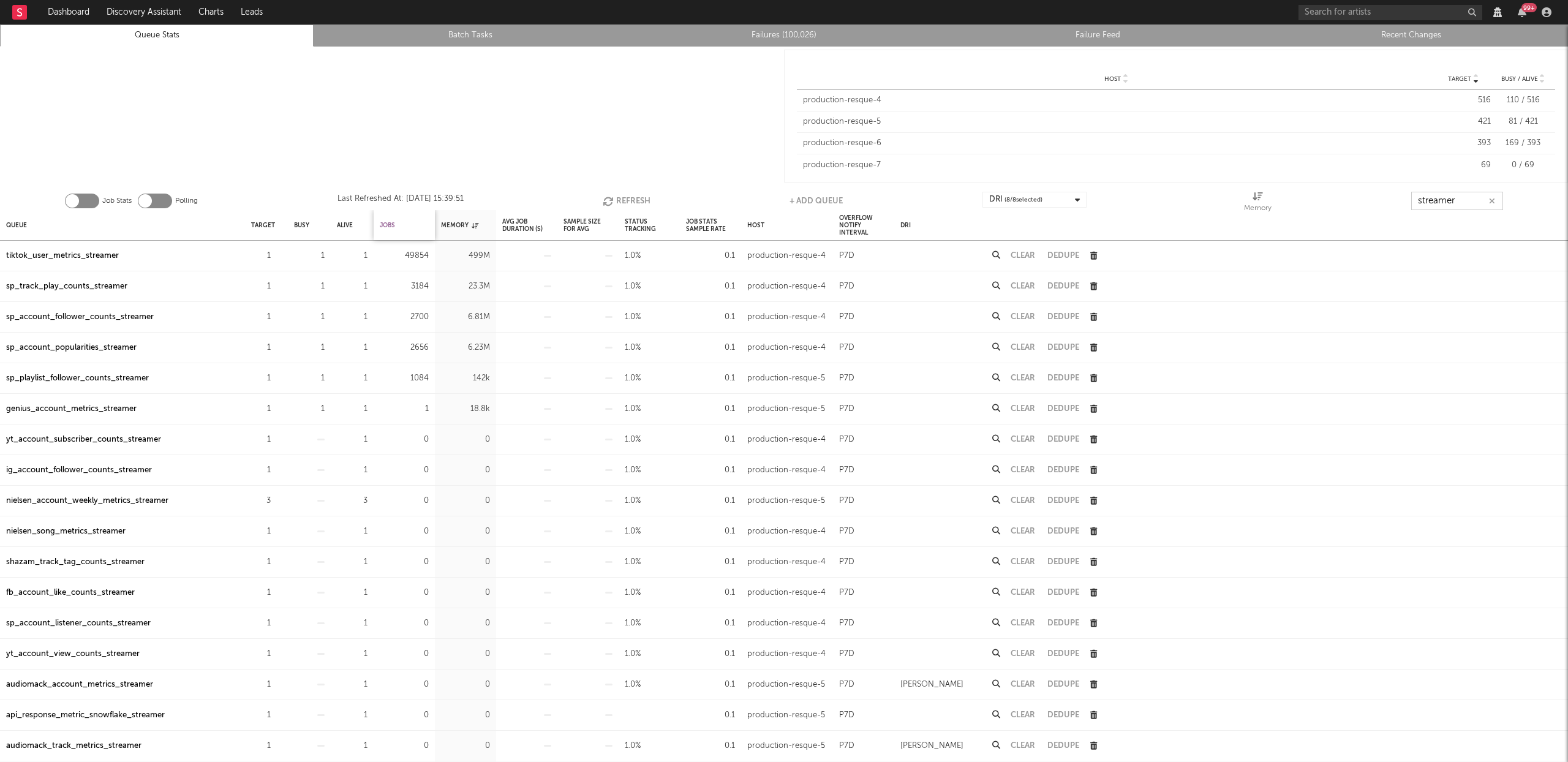
type input "streamer"
click at [389, 228] on div "Jobs" at bounding box center [387, 225] width 15 height 26
click at [389, 228] on div "Jobs" at bounding box center [392, 225] width 25 height 26
click at [78, 287] on div "sp_track_play_counts_streamer" at bounding box center [66, 287] width 121 height 14
click at [99, 318] on div "sp_account_follower_counts_streamer" at bounding box center [79, 317] width 148 height 14
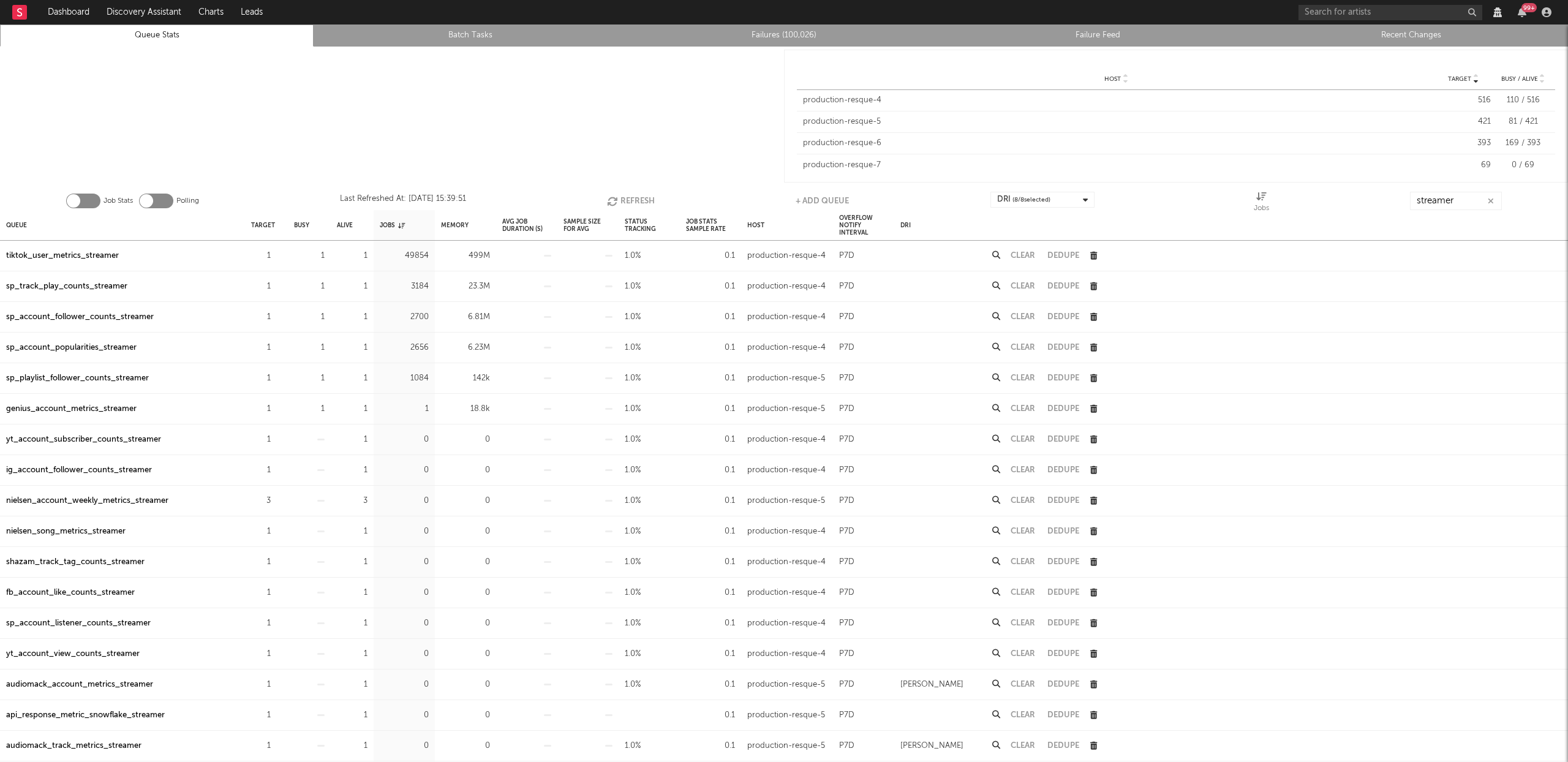
click at [98, 344] on div "sp_account_popularities_streamer" at bounding box center [71, 348] width 131 height 14
click at [131, 380] on div "sp_playlist_follower_counts_streamer" at bounding box center [77, 379] width 142 height 14
click at [621, 201] on button "Refresh" at bounding box center [631, 201] width 48 height 18
click at [621, 201] on button "Refresh" at bounding box center [632, 201] width 48 height 18
click at [621, 201] on button "Refresh" at bounding box center [631, 201] width 48 height 18
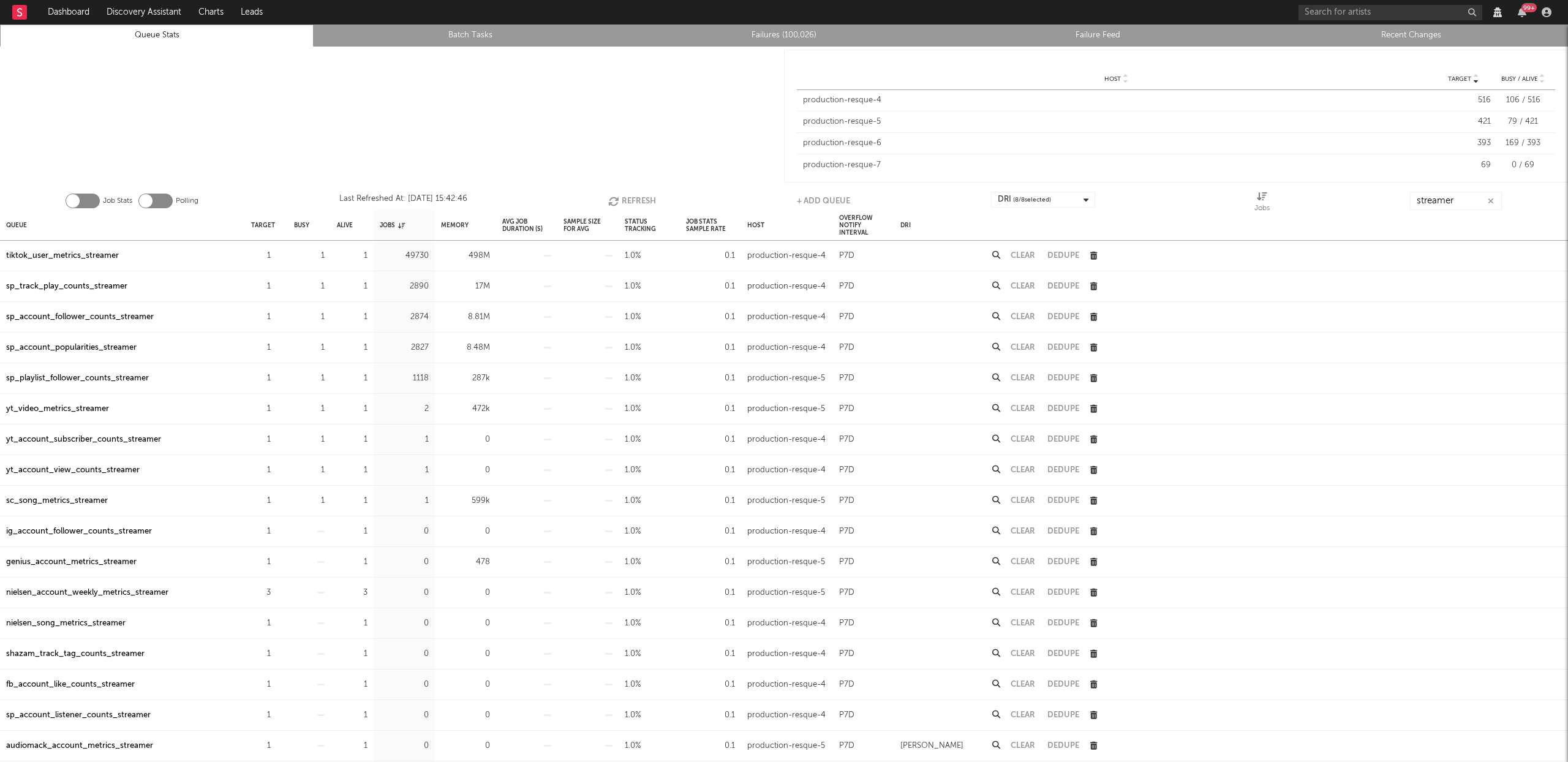
click at [621, 201] on button "Refresh" at bounding box center [632, 201] width 48 height 18
click at [621, 201] on button "Refresh" at bounding box center [631, 201] width 48 height 18
click at [621, 201] on button "Refresh" at bounding box center [632, 201] width 48 height 18
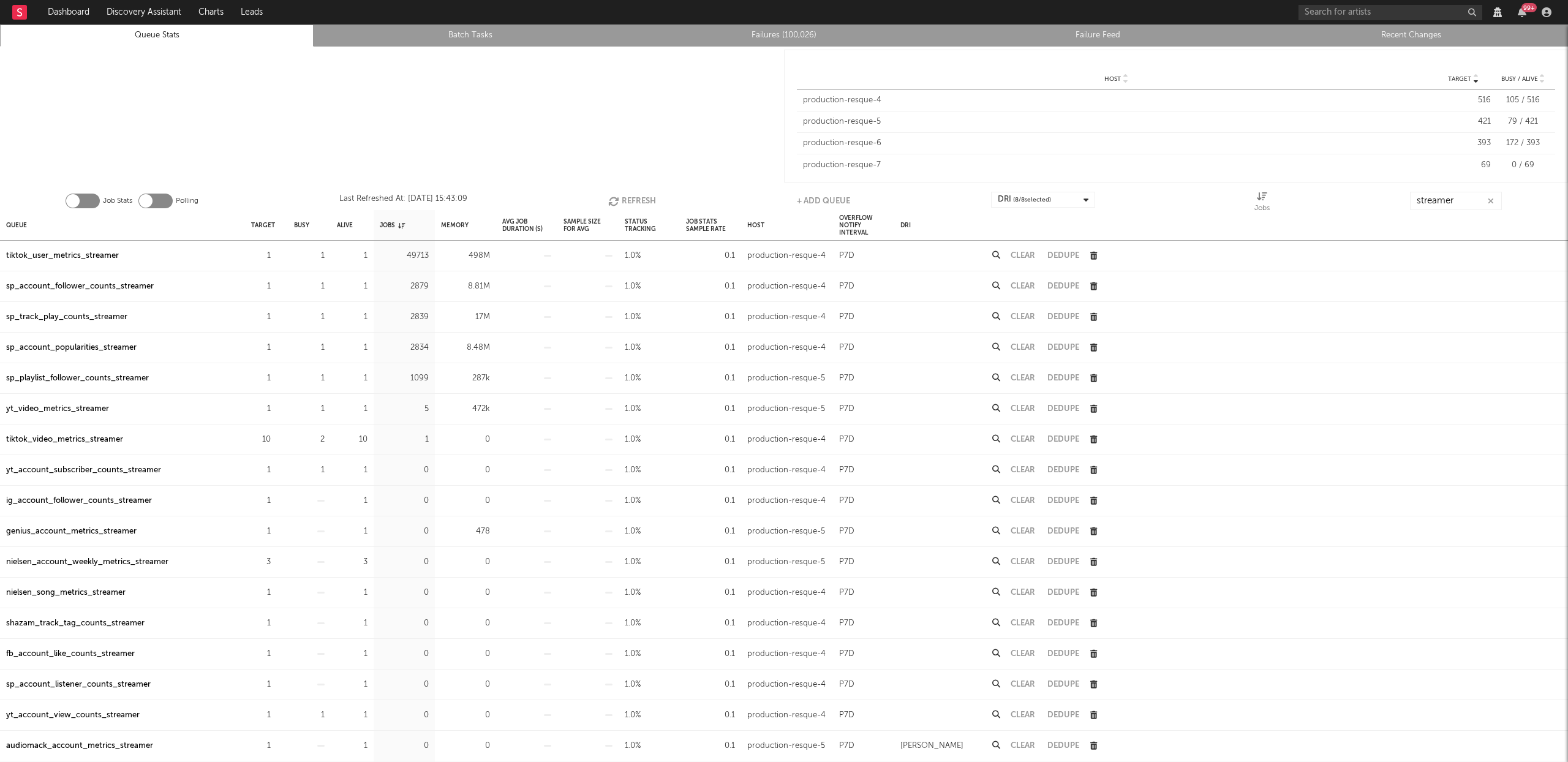
click at [621, 201] on button "Refresh" at bounding box center [632, 201] width 48 height 18
click at [621, 201] on button "Refresh" at bounding box center [631, 201] width 48 height 18
click at [620, 201] on button "Refresh" at bounding box center [631, 201] width 48 height 18
click at [620, 201] on button "Refresh" at bounding box center [632, 201] width 48 height 18
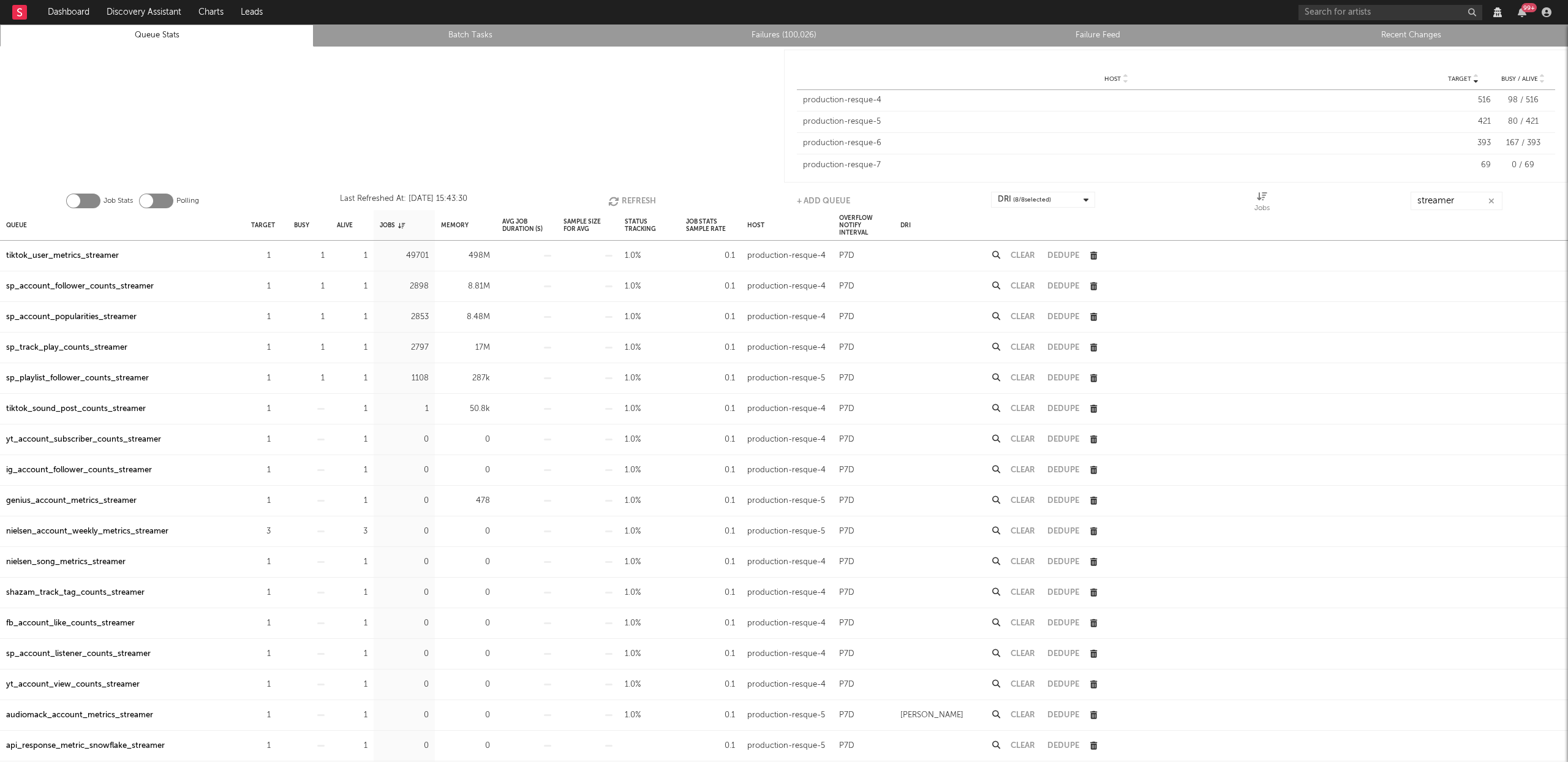
click at [627, 199] on button "Refresh" at bounding box center [632, 201] width 48 height 18
click at [1435, 197] on input "streamer" at bounding box center [1456, 201] width 92 height 18
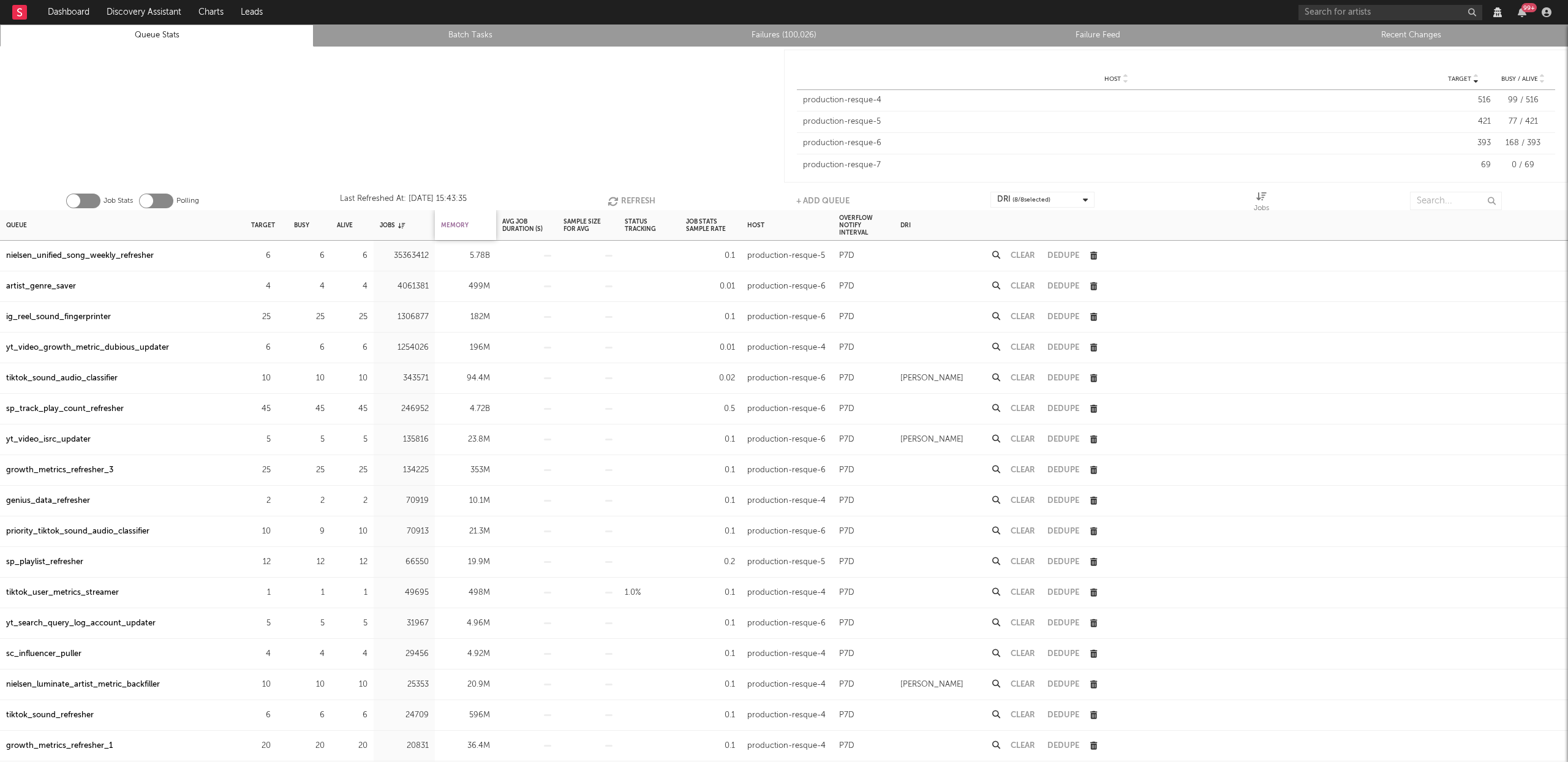
click at [460, 224] on div "Memory" at bounding box center [455, 225] width 28 height 26
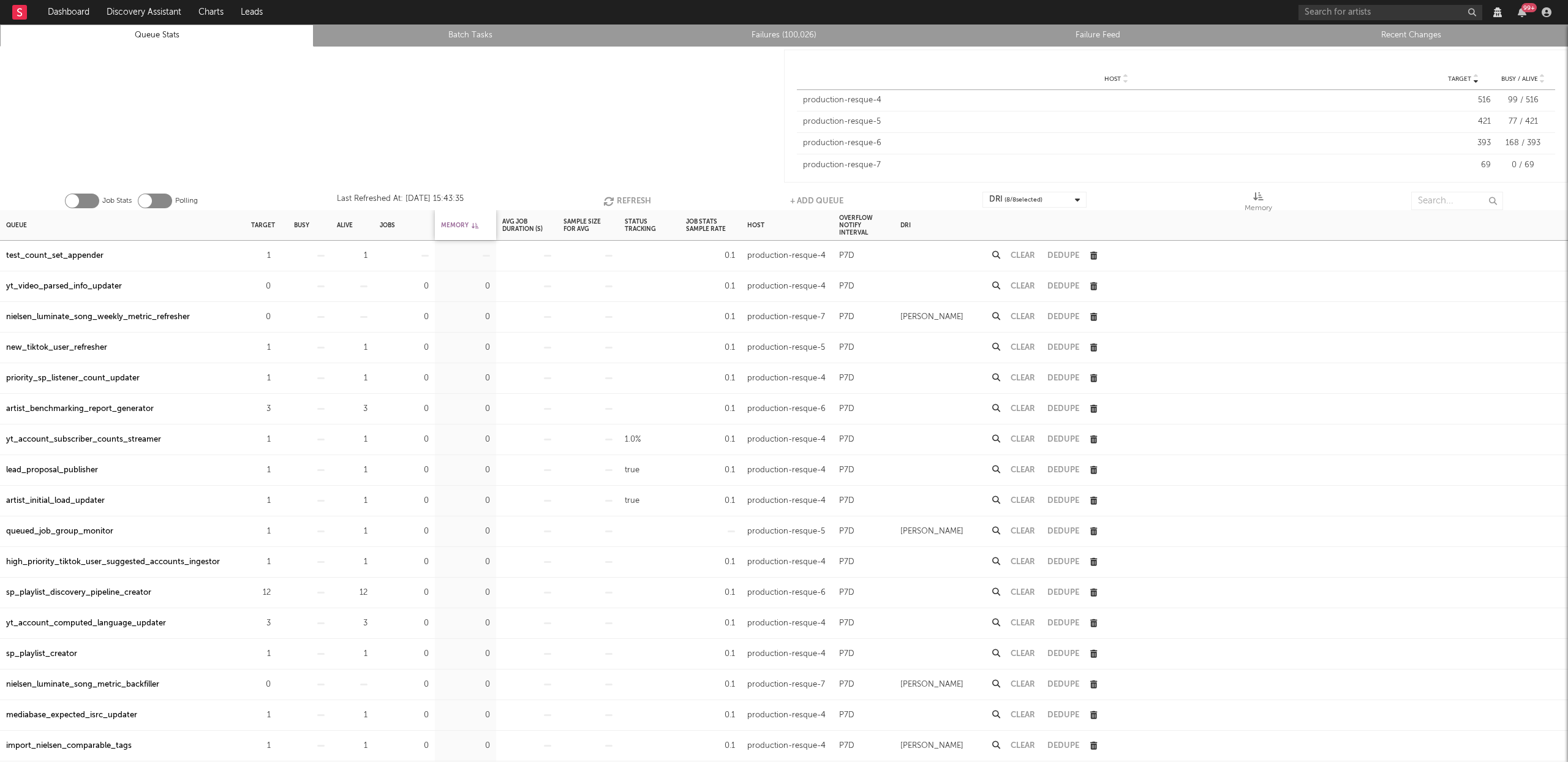
click at [459, 224] on div "Memory" at bounding box center [459, 225] width 37 height 26
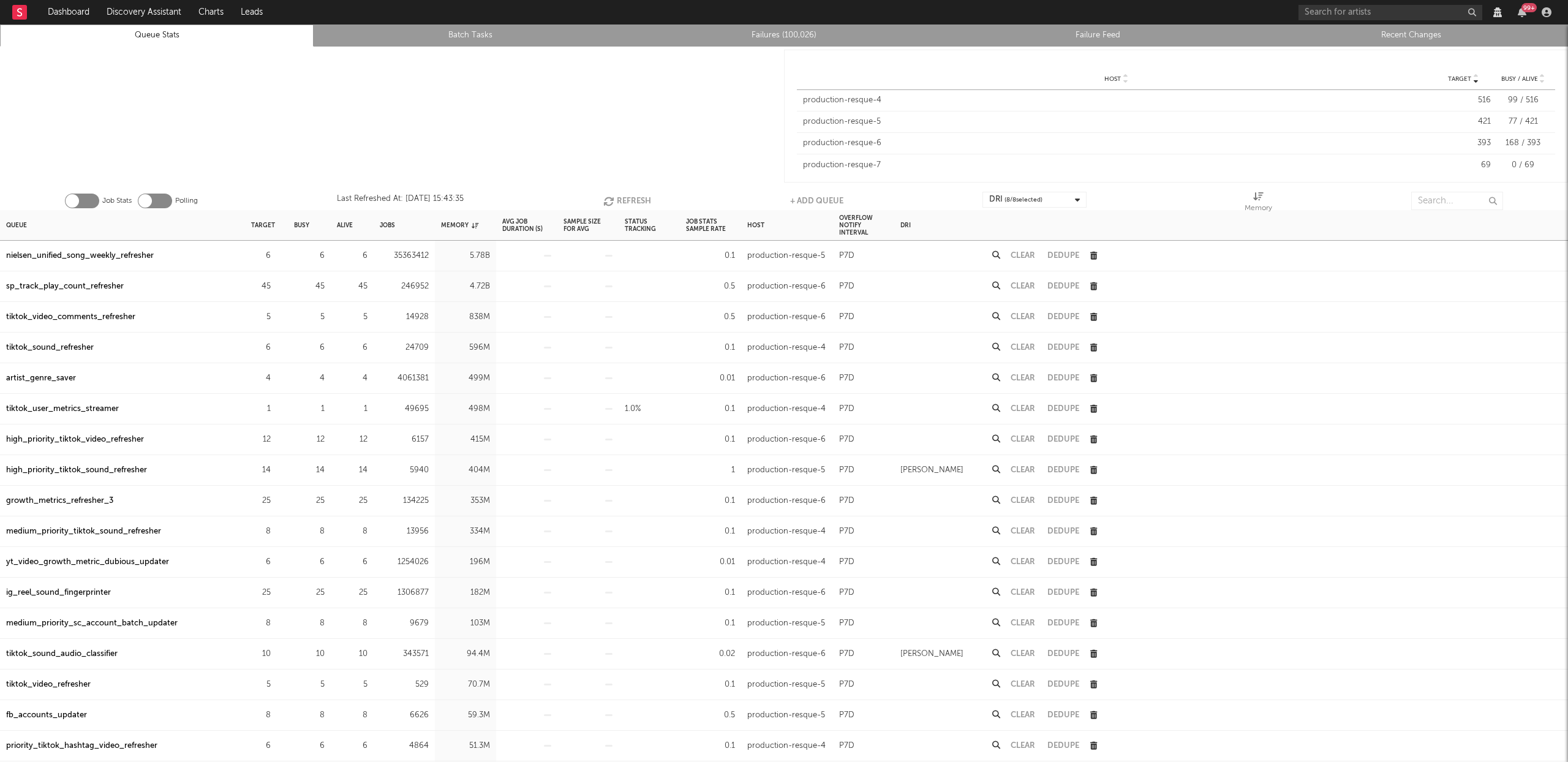
click at [633, 203] on button "Refresh" at bounding box center [627, 201] width 48 height 18
